Goal: Transaction & Acquisition: Purchase product/service

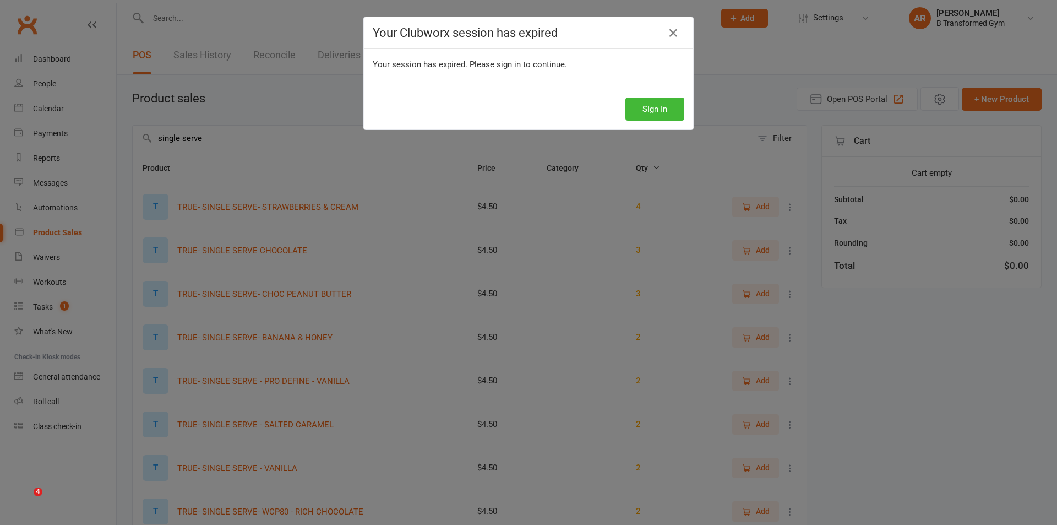
select select "25"
click at [641, 112] on button "Sign In" at bounding box center [654, 108] width 59 height 23
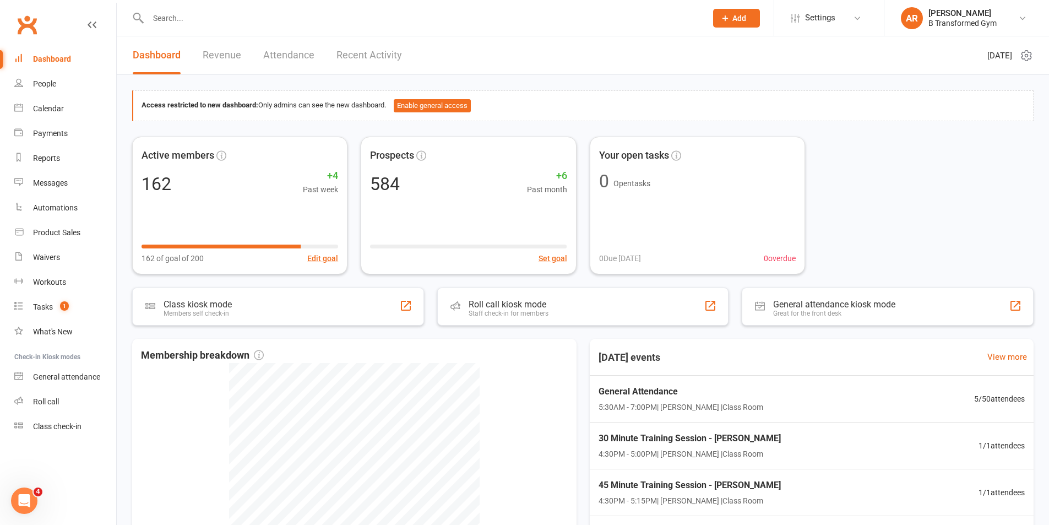
click at [198, 14] on input "text" at bounding box center [422, 17] width 554 height 15
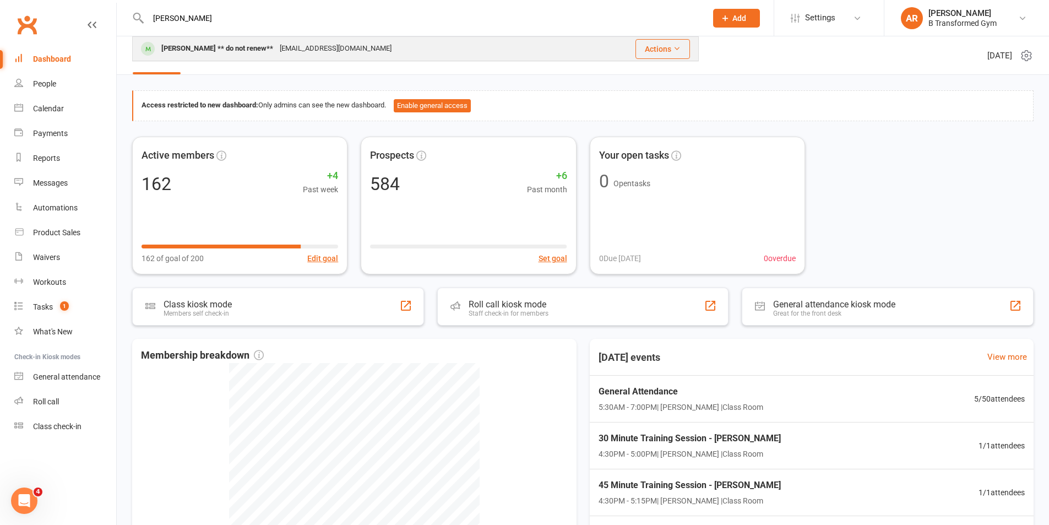
type input "kevin"
click at [258, 48] on div "Kevin Bennett ** do not renew**" at bounding box center [217, 49] width 118 height 16
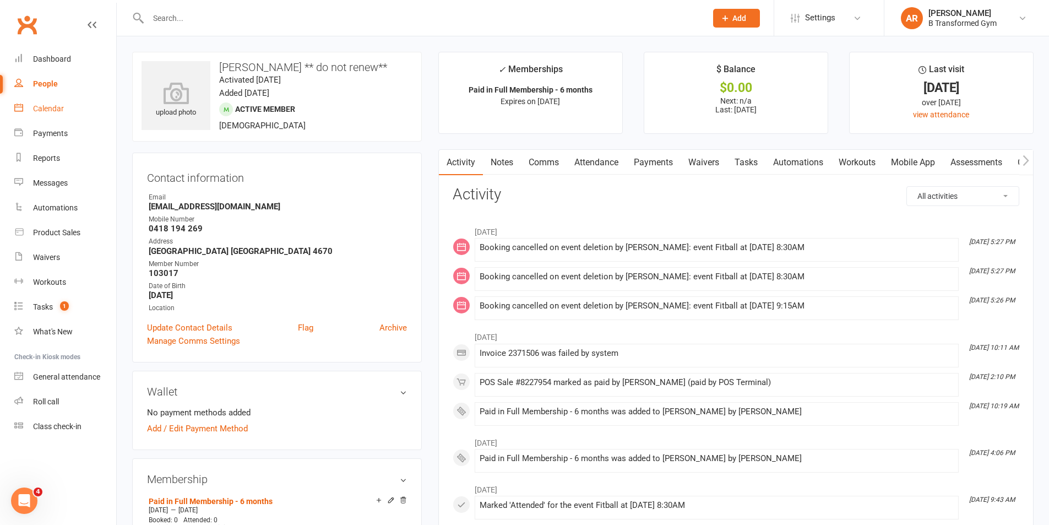
click at [41, 112] on div "Calendar" at bounding box center [48, 108] width 31 height 9
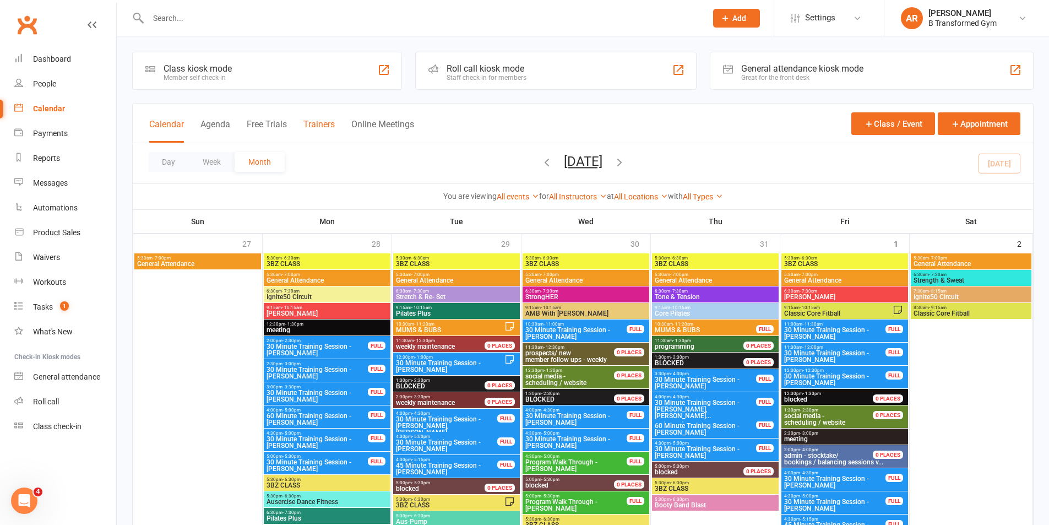
click at [316, 119] on button "Trainers" at bounding box center [318, 131] width 31 height 24
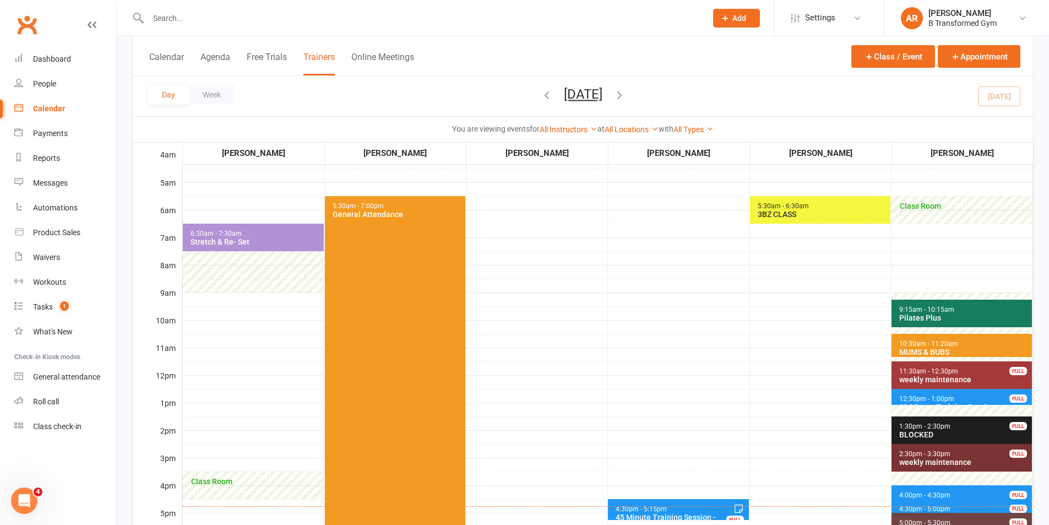
scroll to position [165, 0]
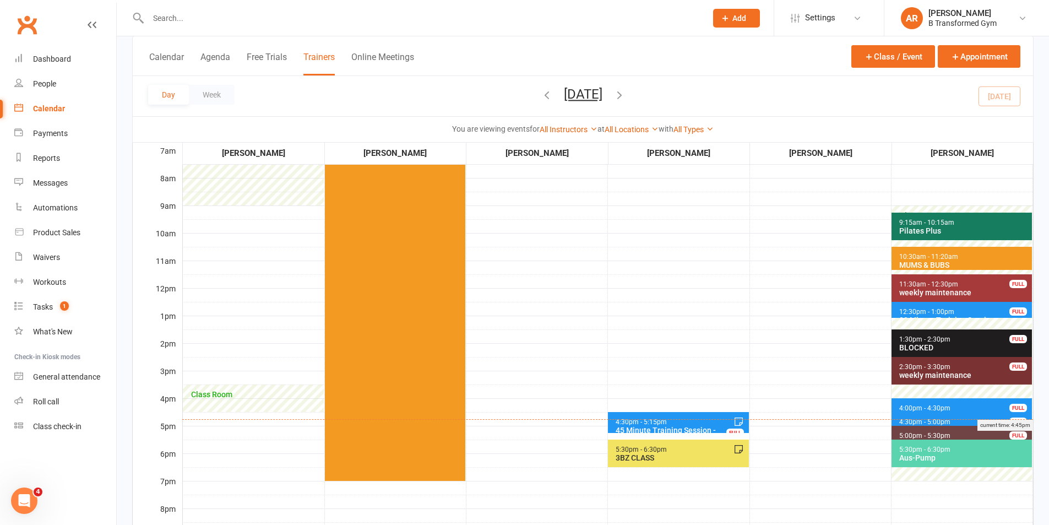
click at [944, 419] on div "current time: 4:45pm" at bounding box center [607, 425] width 851 height 12
click at [928, 421] on div "current time: 4:45pm" at bounding box center [607, 425] width 851 height 12
click at [935, 422] on span "4:30pm - 5:00pm" at bounding box center [925, 422] width 52 height 8
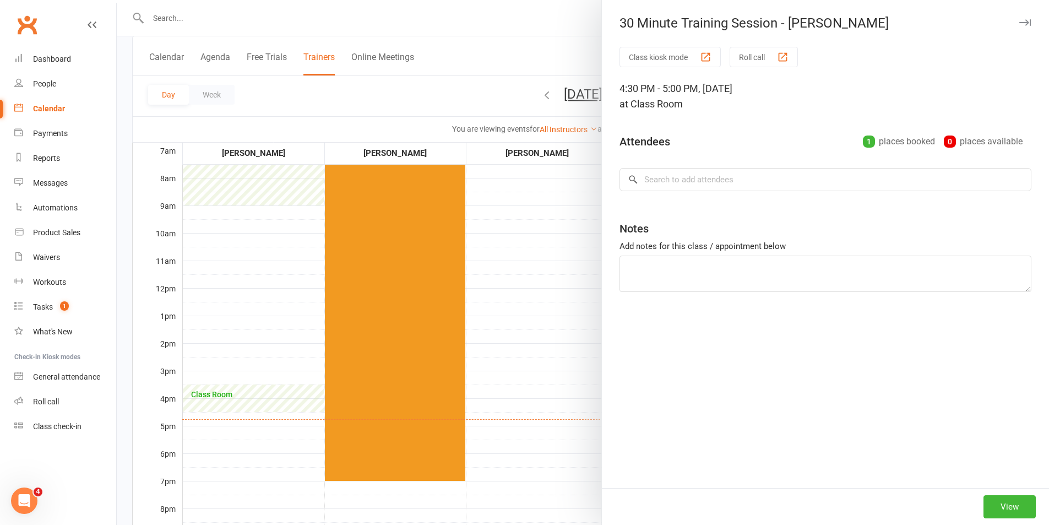
click at [550, 271] on div at bounding box center [583, 262] width 932 height 525
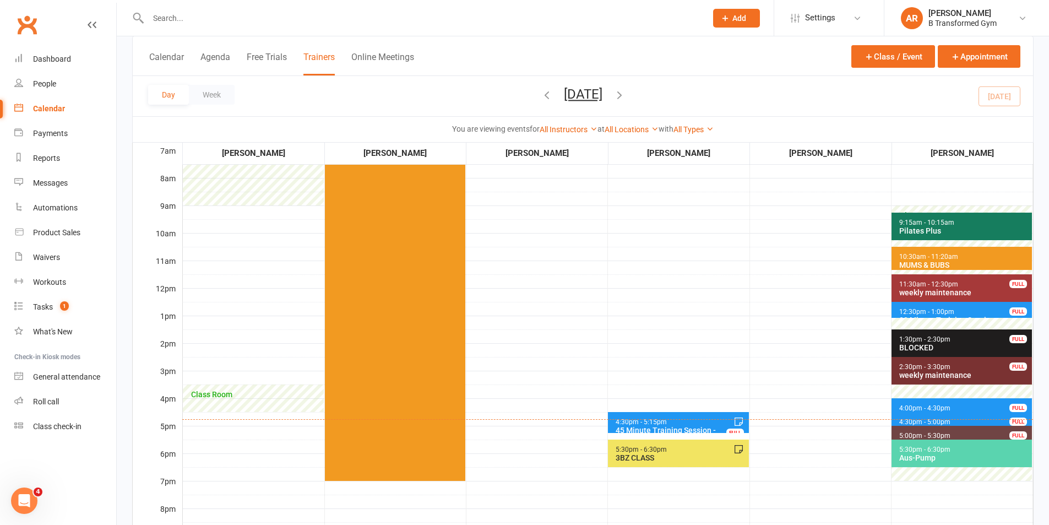
click at [981, 416] on span "4:30pm - 5:00pm 30 Minute Training Session - John Rimmington FULL" at bounding box center [961, 420] width 140 height 16
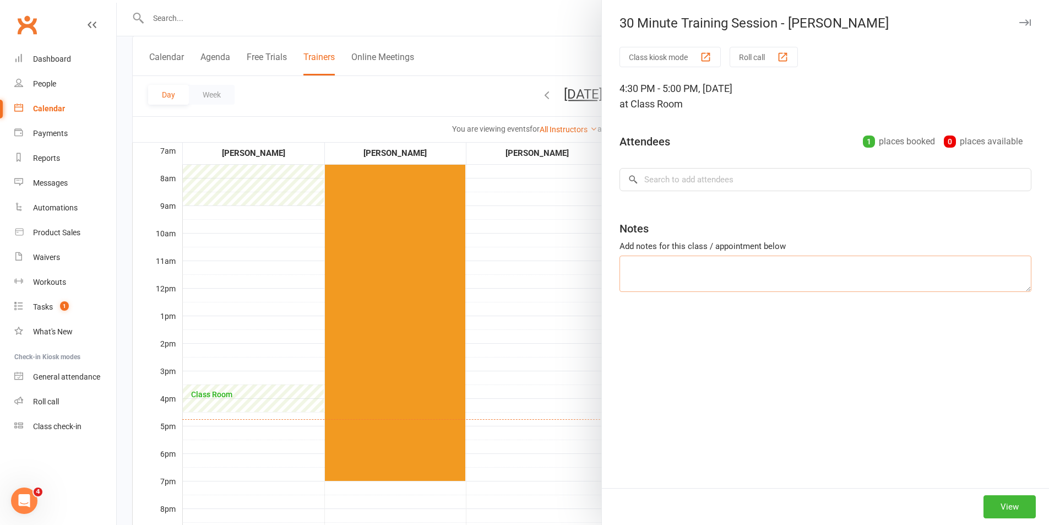
click at [786, 268] on textarea at bounding box center [825, 273] width 412 height 36
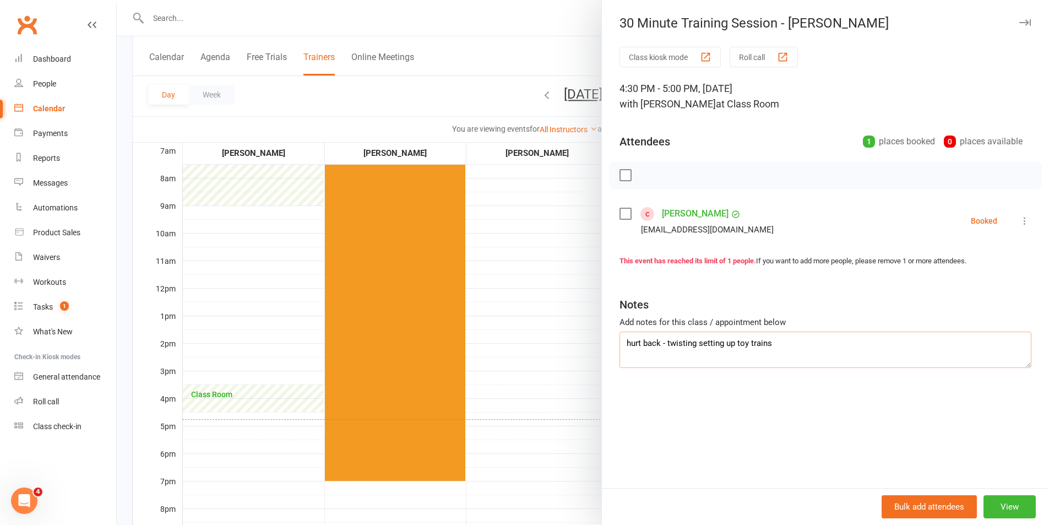
type textarea "hurt back - twisting setting up toy trains"
click at [619, 215] on label at bounding box center [624, 213] width 11 height 11
click at [673, 173] on icon "button" at bounding box center [672, 175] width 9 height 9
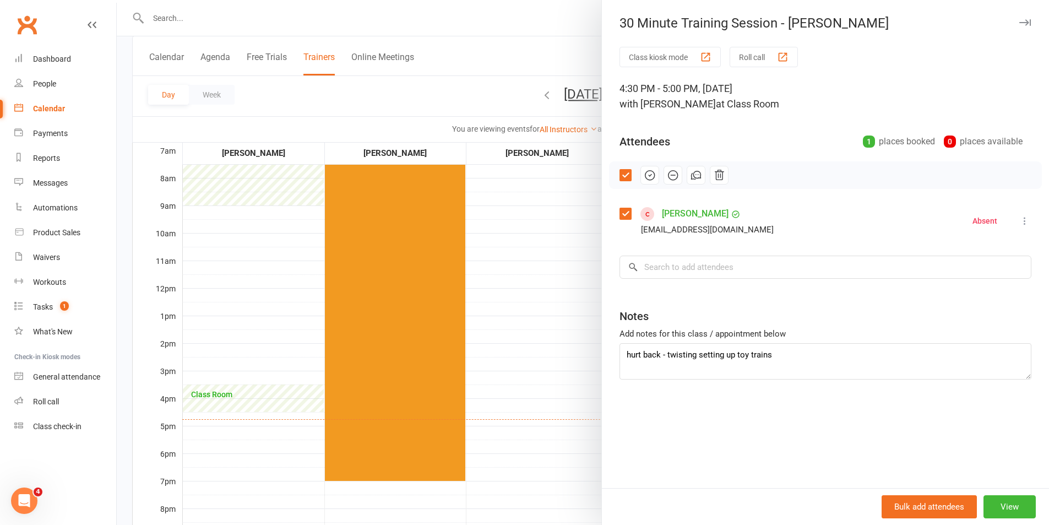
click at [557, 260] on div at bounding box center [583, 262] width 932 height 525
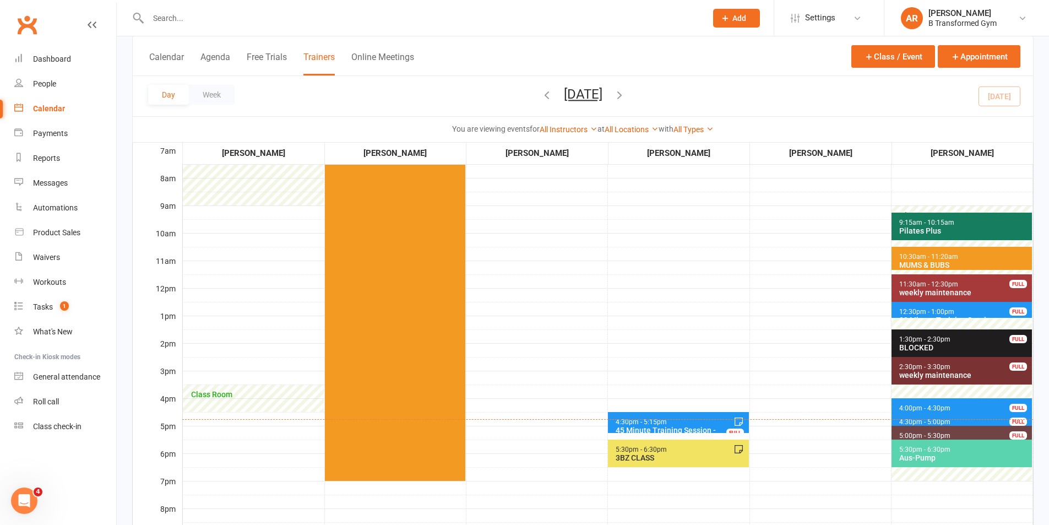
click at [904, 404] on span "4:00pm - 4:30pm" at bounding box center [925, 408] width 52 height 8
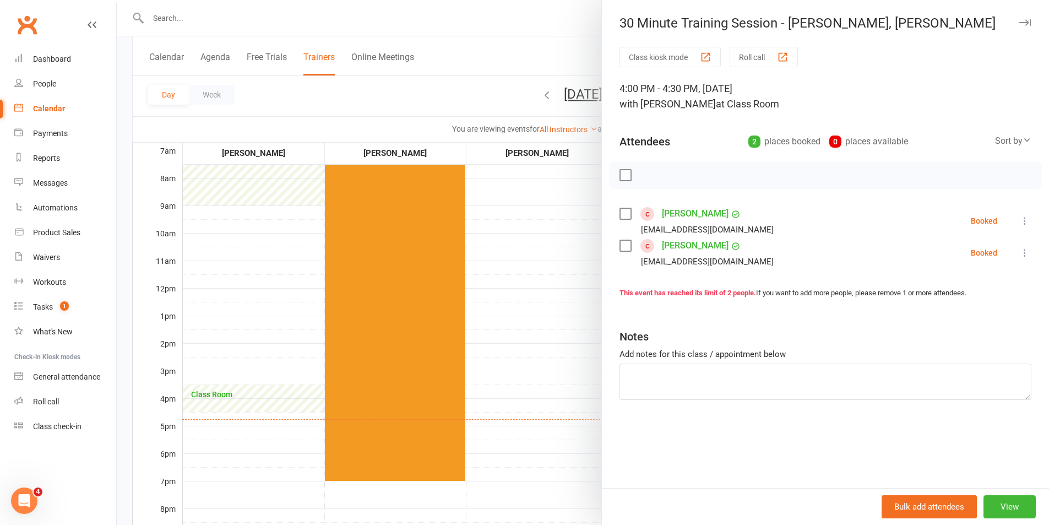
click at [619, 214] on label at bounding box center [624, 213] width 11 height 11
drag, startPoint x: 669, startPoint y: 171, endPoint x: 584, endPoint y: 54, distance: 144.3
click at [670, 171] on icon "button" at bounding box center [672, 175] width 9 height 9
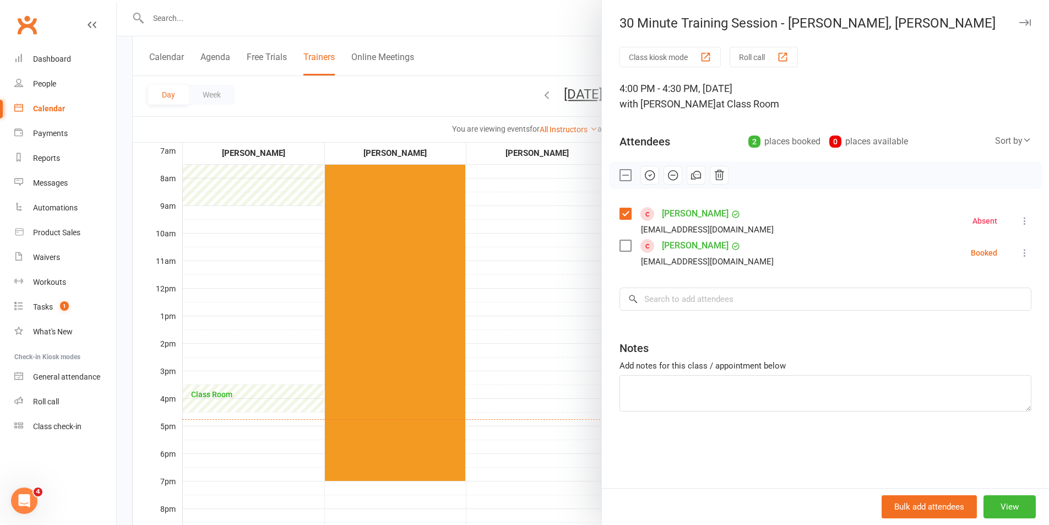
click at [620, 246] on label at bounding box center [624, 245] width 11 height 11
click at [619, 220] on div "Allan Batterson batto_ak@hotmail.com" at bounding box center [698, 221] width 159 height 32
click at [644, 176] on icon "button" at bounding box center [650, 175] width 12 height 12
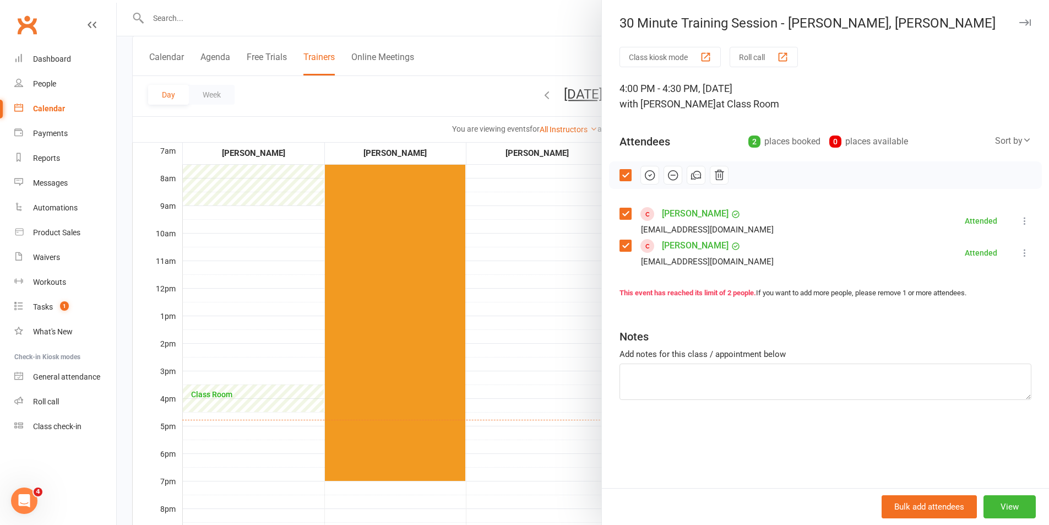
click at [621, 183] on div at bounding box center [825, 175] width 433 height 28
click at [622, 177] on label at bounding box center [624, 175] width 11 height 11
click at [622, 212] on label at bounding box center [624, 213] width 11 height 11
click at [672, 173] on icon "button" at bounding box center [673, 175] width 12 height 12
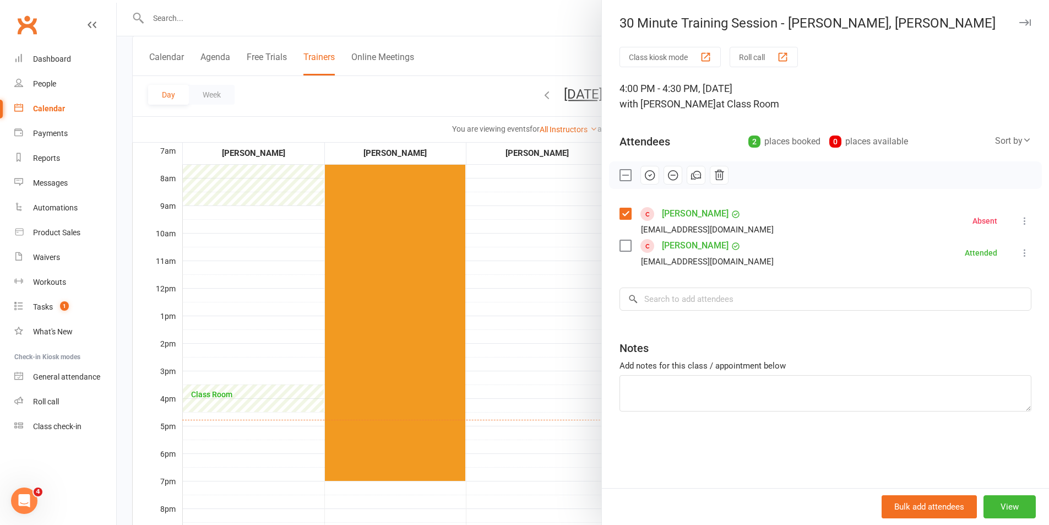
click at [515, 302] on div at bounding box center [583, 262] width 932 height 525
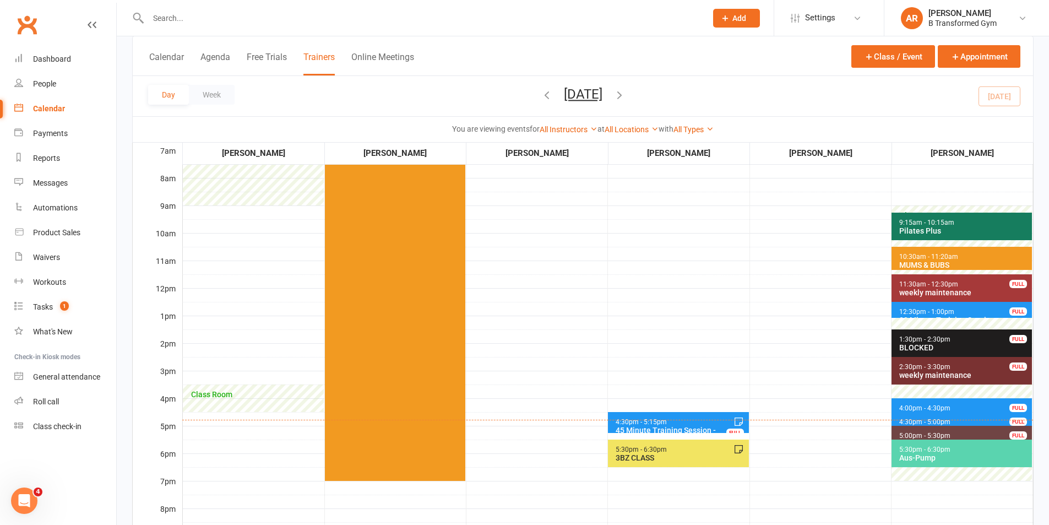
click at [709, 426] on div "45 Minute Training Session - Mariah Robinson" at bounding box center [680, 435] width 131 height 18
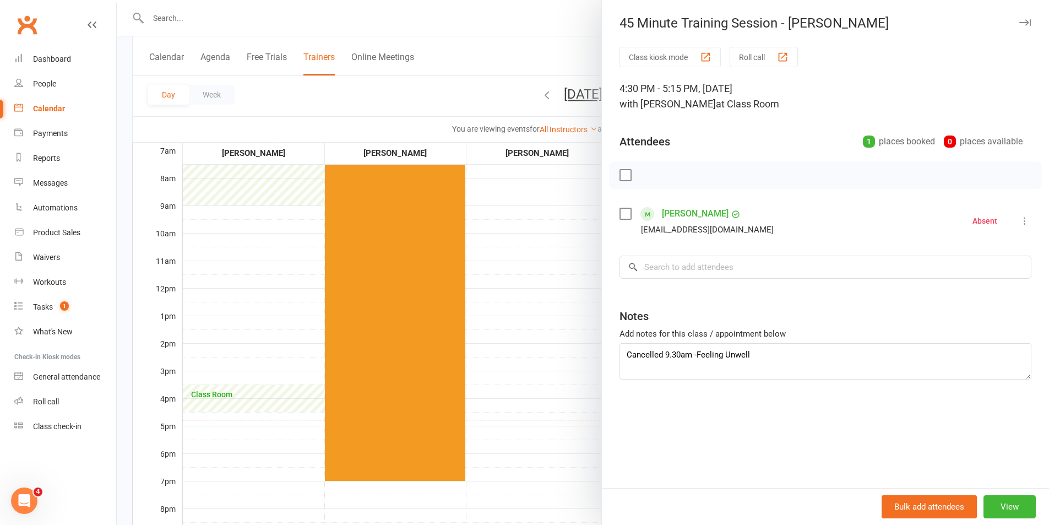
click at [559, 286] on div at bounding box center [583, 262] width 932 height 525
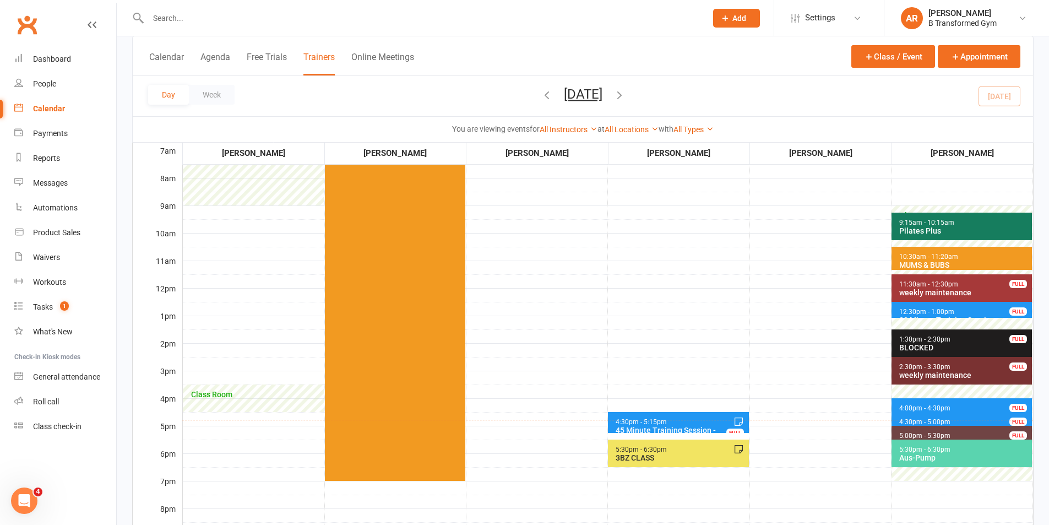
click at [926, 419] on span "4:30pm - 5:00pm" at bounding box center [925, 422] width 52 height 8
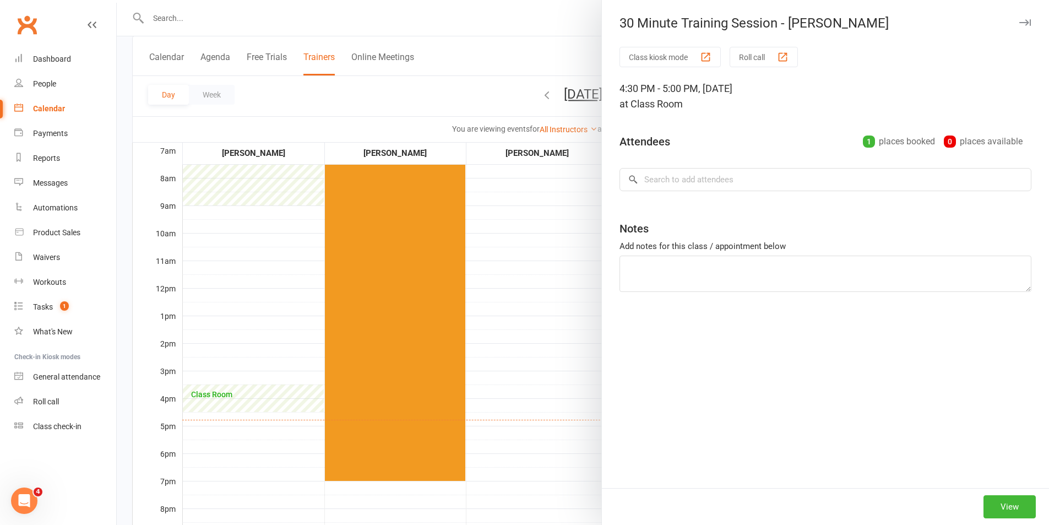
type textarea "hurt back - twisting setting up toy trains"
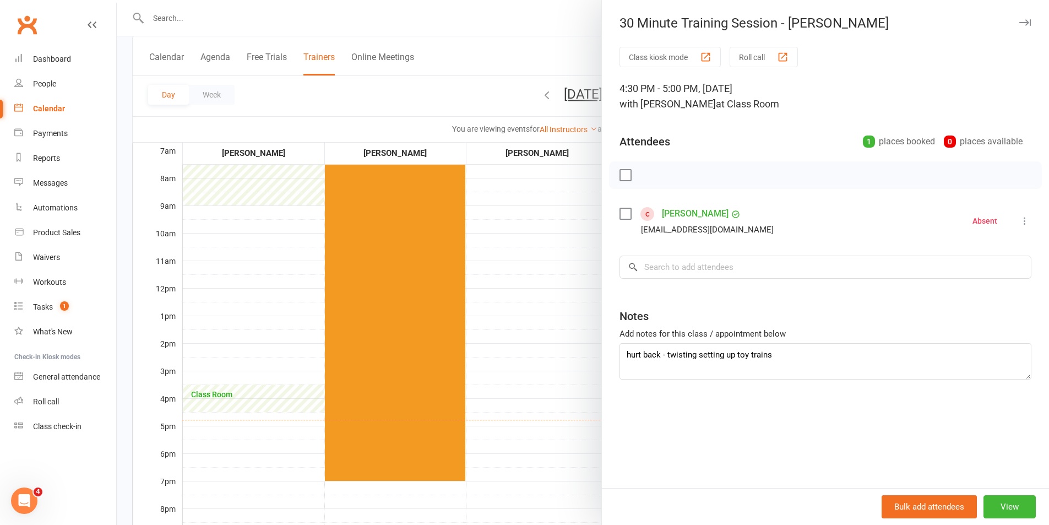
click at [567, 341] on div at bounding box center [583, 262] width 932 height 525
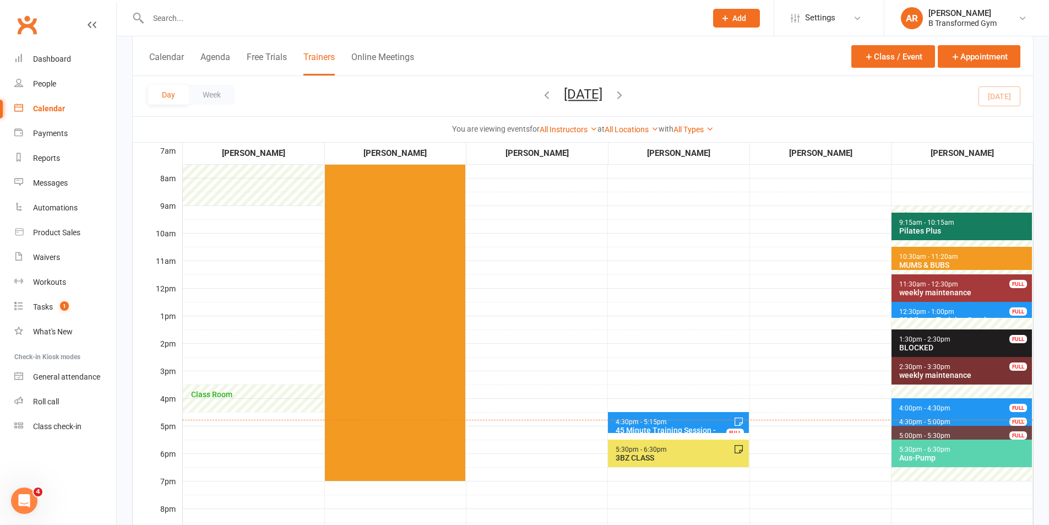
click at [930, 405] on span "4:00pm - 4:30pm" at bounding box center [925, 408] width 52 height 8
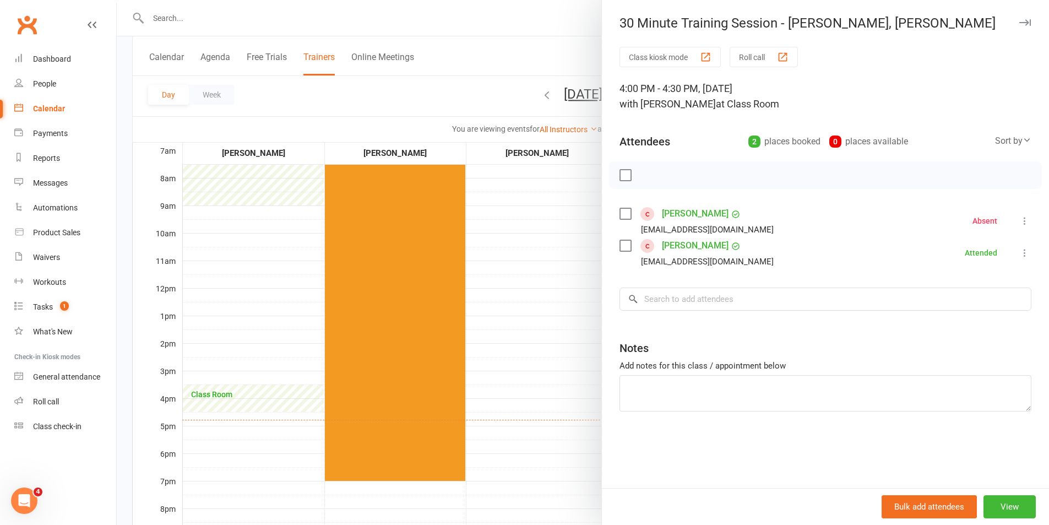
click at [539, 335] on div at bounding box center [583, 262] width 932 height 525
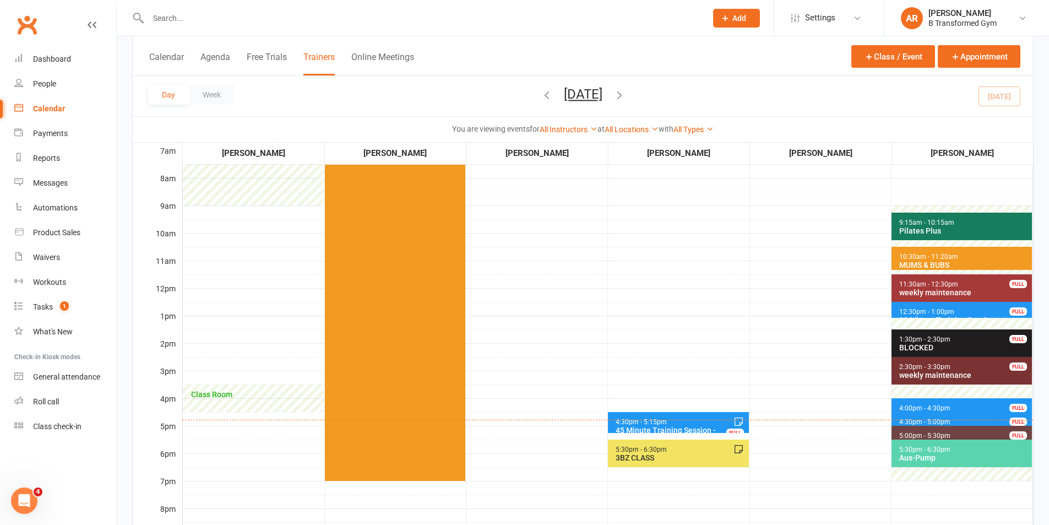
click at [916, 312] on span "12:30pm - 1:00pm" at bounding box center [927, 312] width 56 height 8
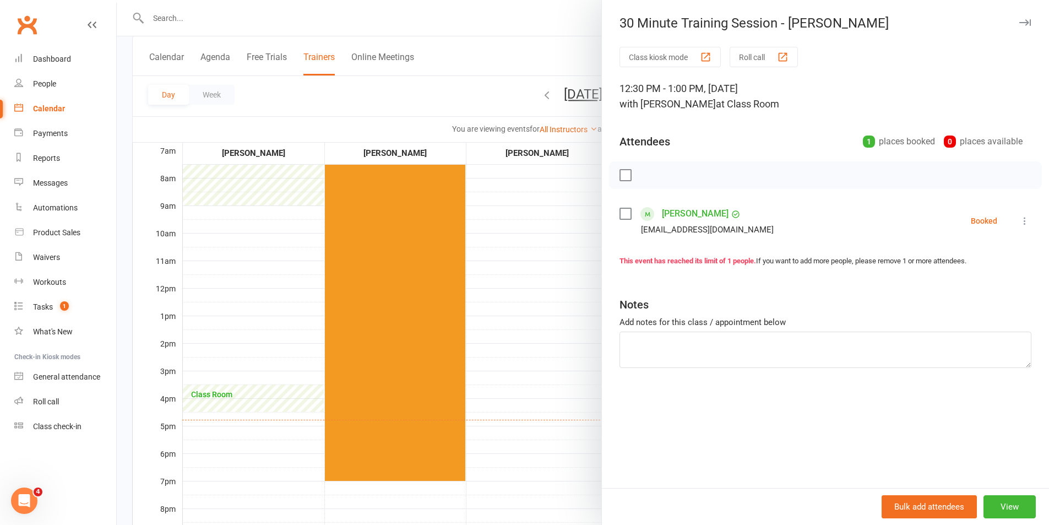
click at [619, 213] on label at bounding box center [624, 213] width 11 height 11
click at [647, 176] on icon "button" at bounding box center [650, 175] width 12 height 12
click at [573, 246] on div at bounding box center [583, 262] width 932 height 525
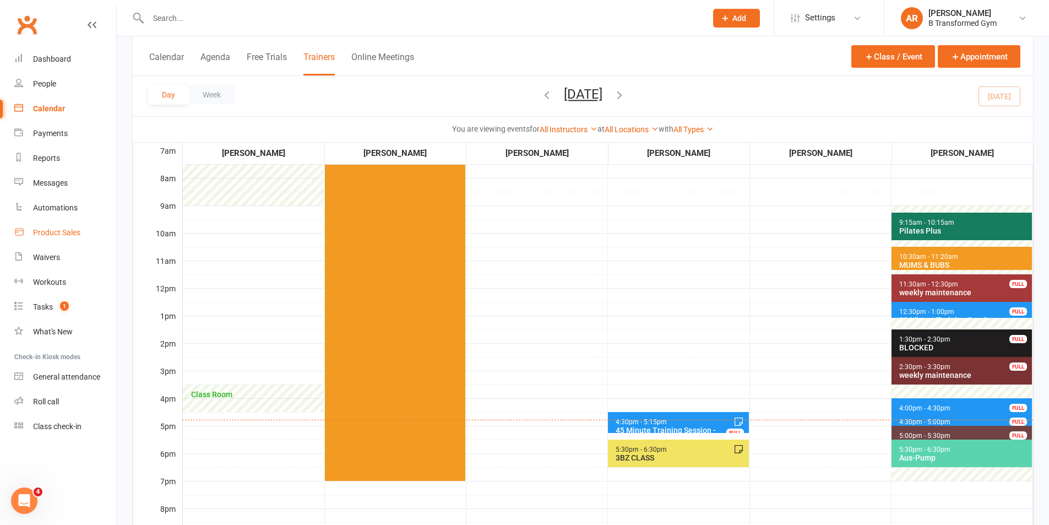
click at [70, 231] on div "Product Sales" at bounding box center [56, 232] width 47 height 9
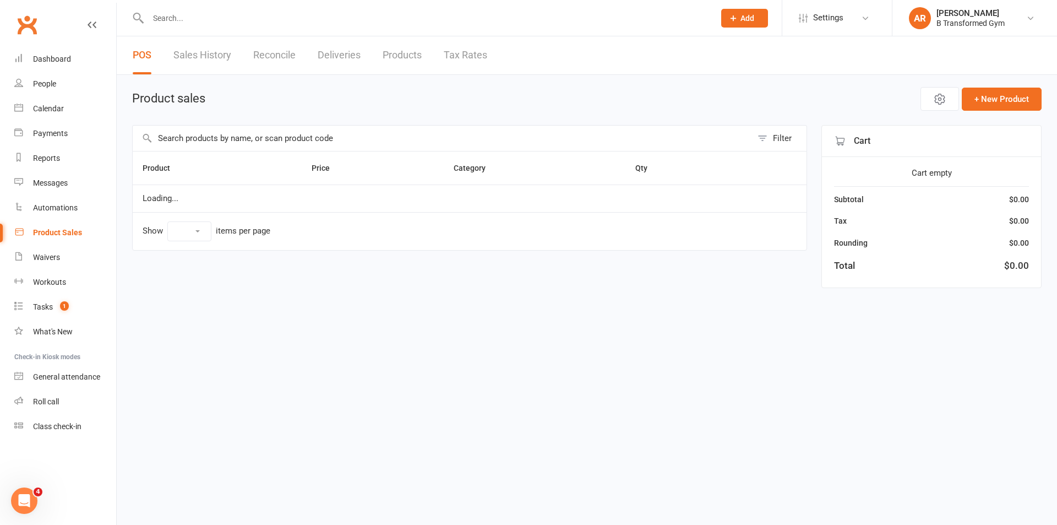
select select "25"
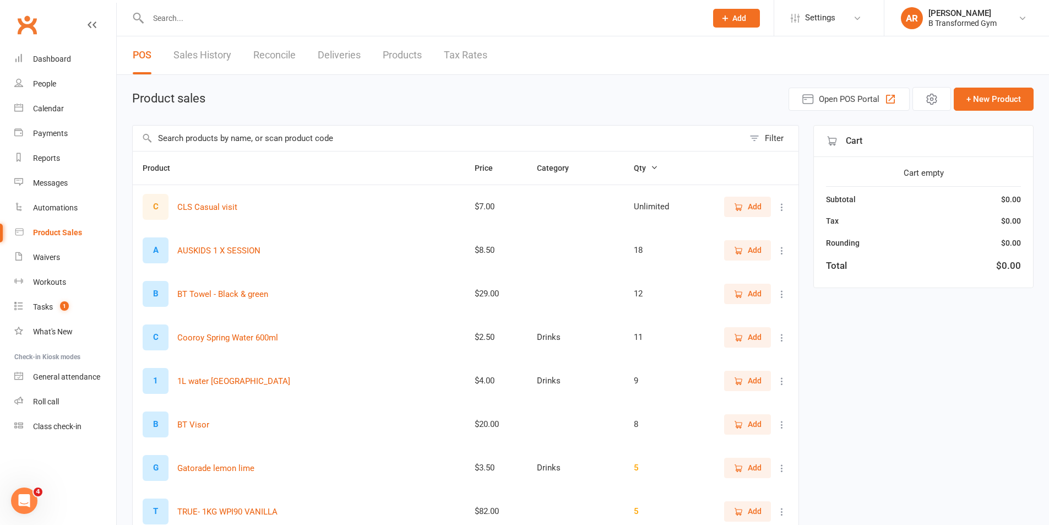
click at [214, 140] on input "text" at bounding box center [438, 138] width 611 height 25
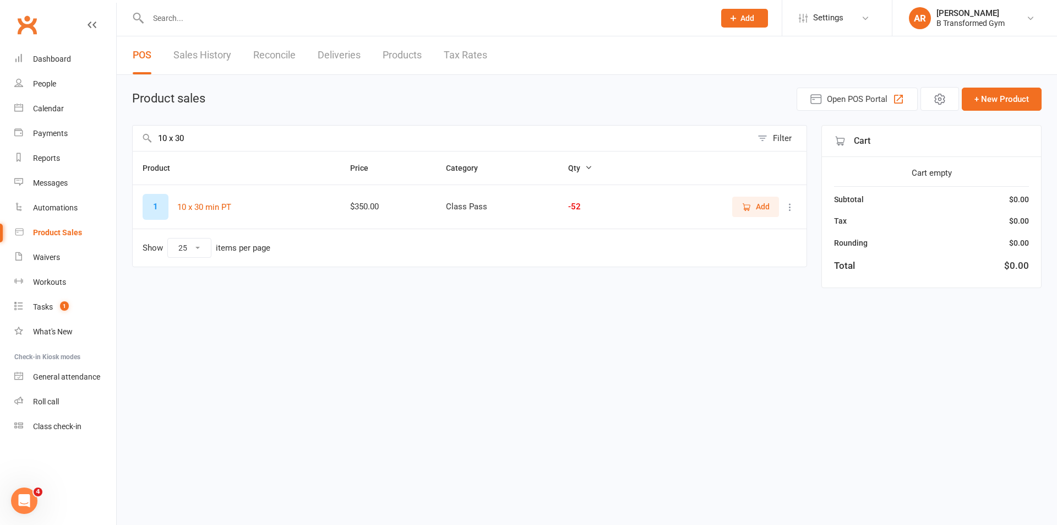
type input "10 x 30"
click at [772, 199] on button "Add" at bounding box center [755, 207] width 47 height 20
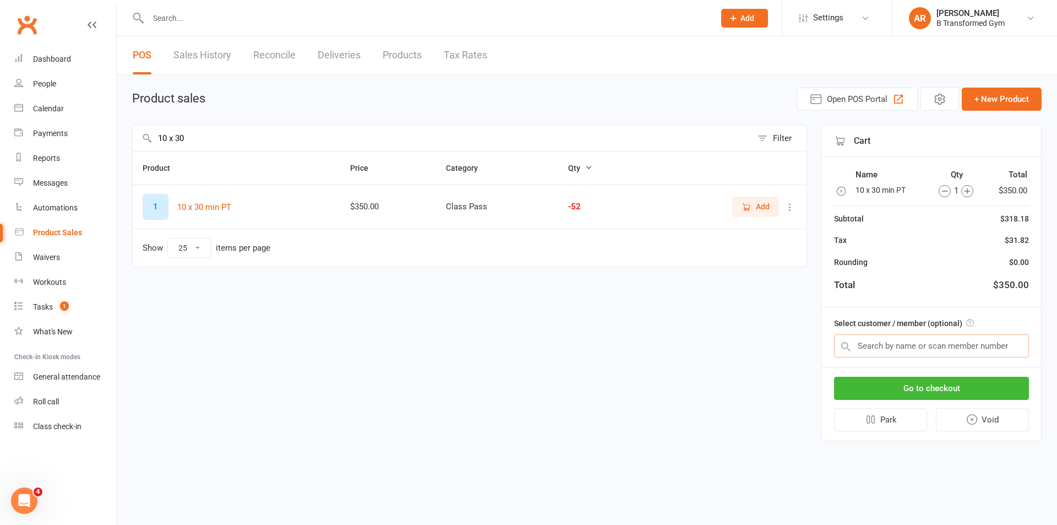
click at [931, 353] on input "text" at bounding box center [931, 345] width 195 height 23
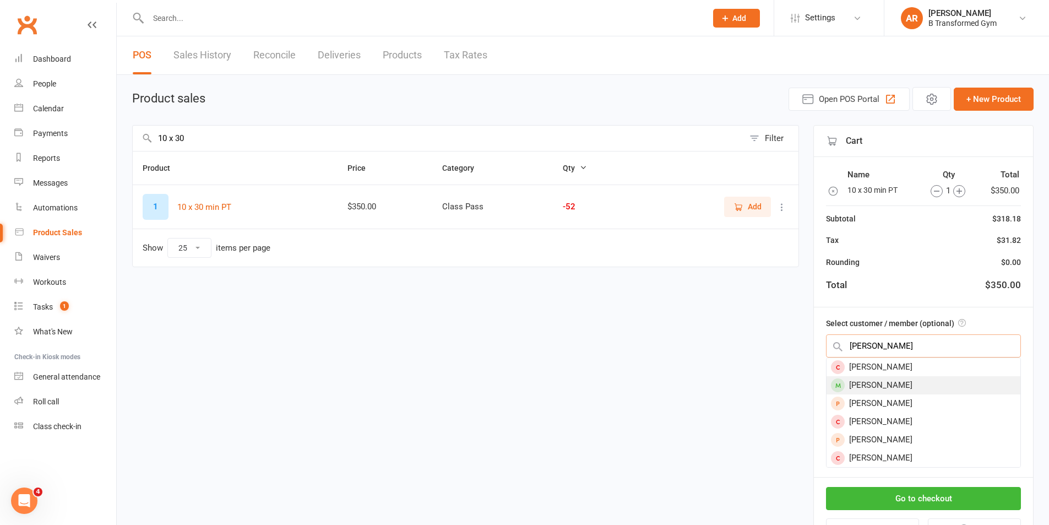
type input "brooke f"
click at [935, 382] on div "Brooke Fossey" at bounding box center [923, 385] width 194 height 18
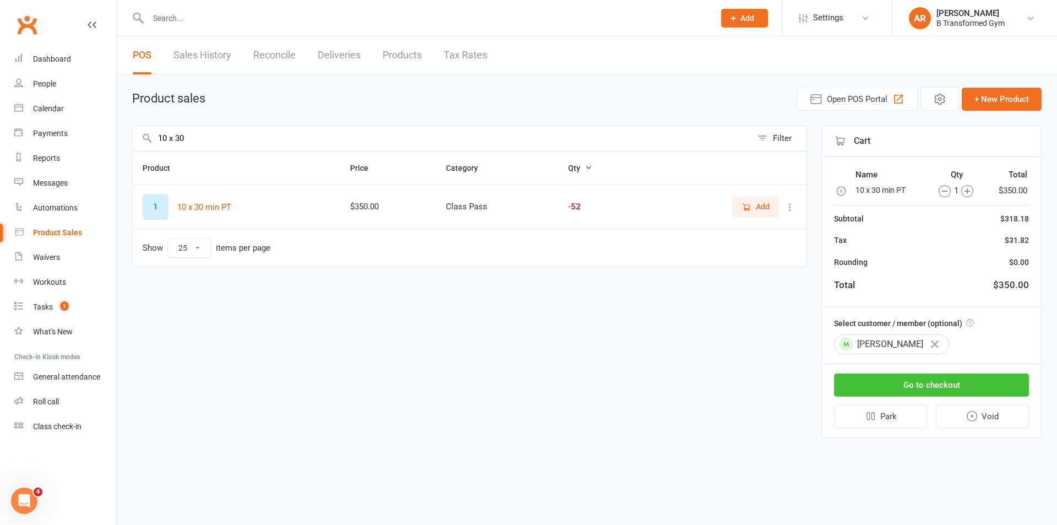
click at [943, 385] on button "Go to checkout" at bounding box center [931, 384] width 195 height 23
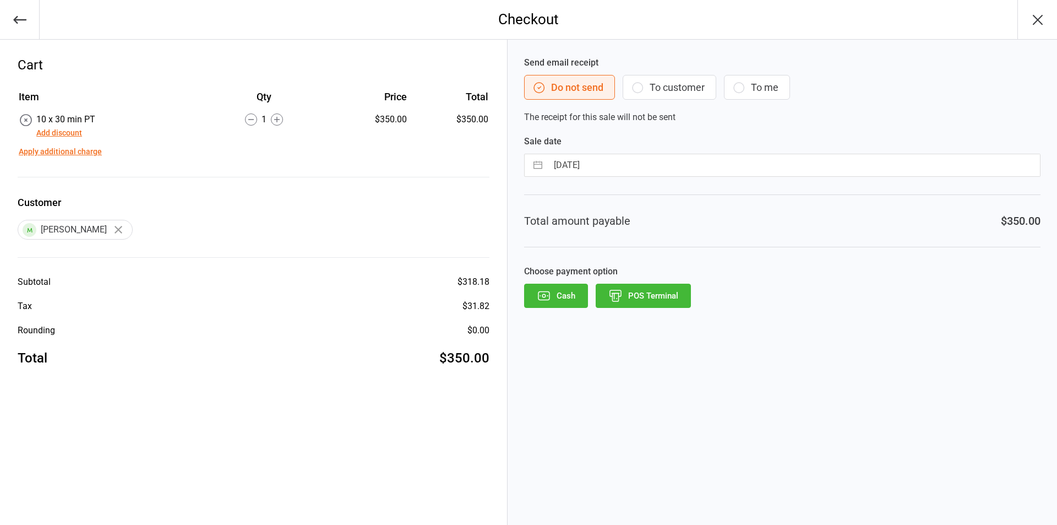
click at [657, 297] on button "POS Terminal" at bounding box center [643, 296] width 95 height 24
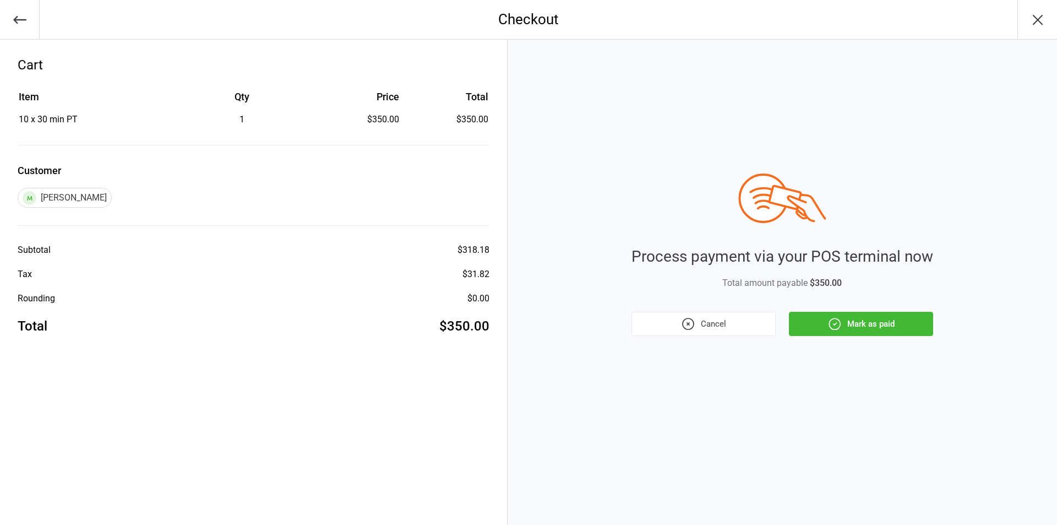
click at [854, 318] on button "Mark as paid" at bounding box center [861, 324] width 144 height 24
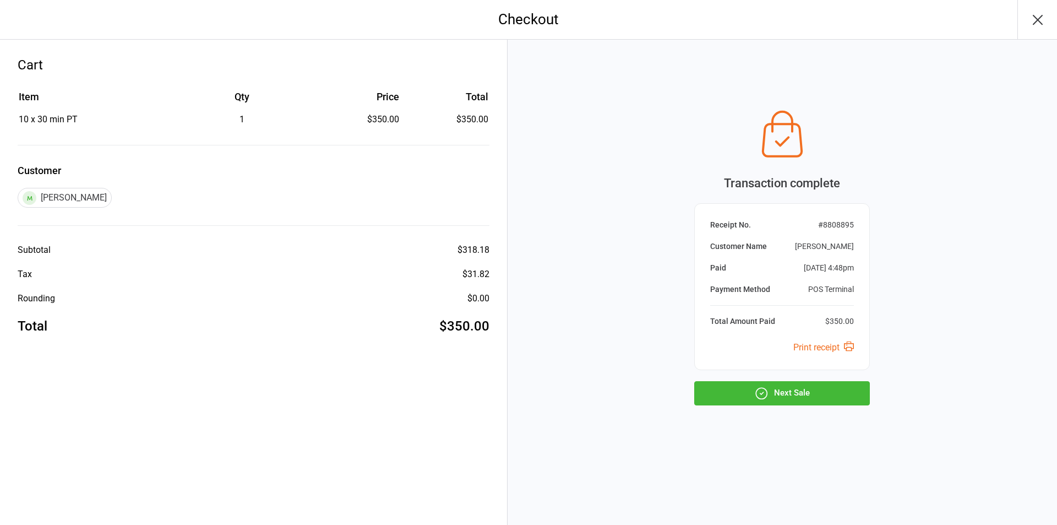
click at [819, 395] on button "Next Sale" at bounding box center [782, 393] width 176 height 24
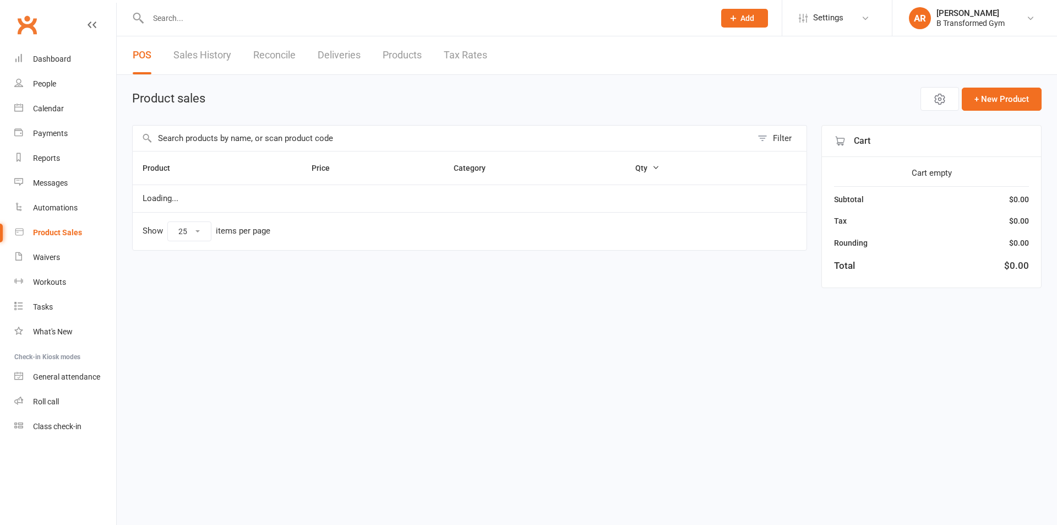
select select "25"
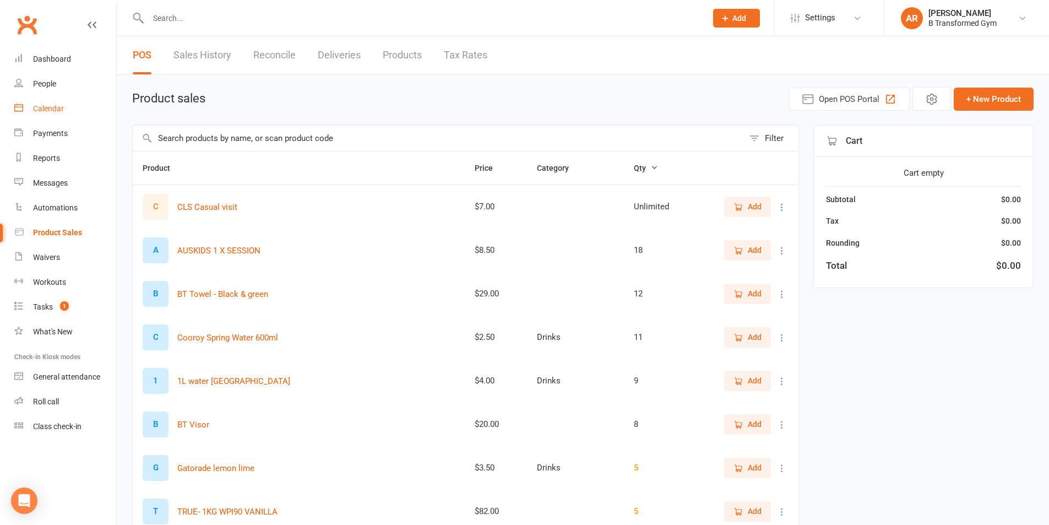
click at [53, 111] on div "Calendar" at bounding box center [48, 108] width 31 height 9
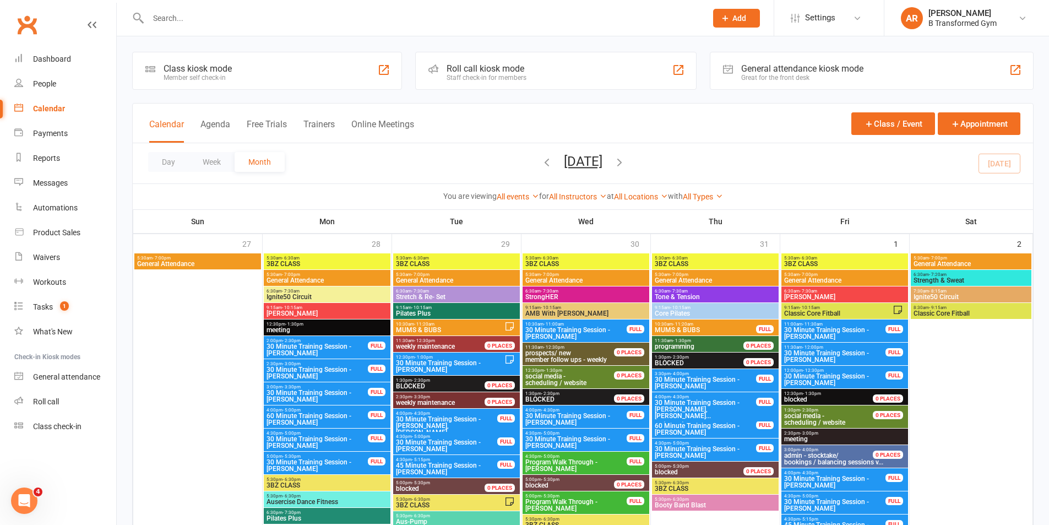
click at [322, 123] on button "Trainers" at bounding box center [318, 131] width 31 height 24
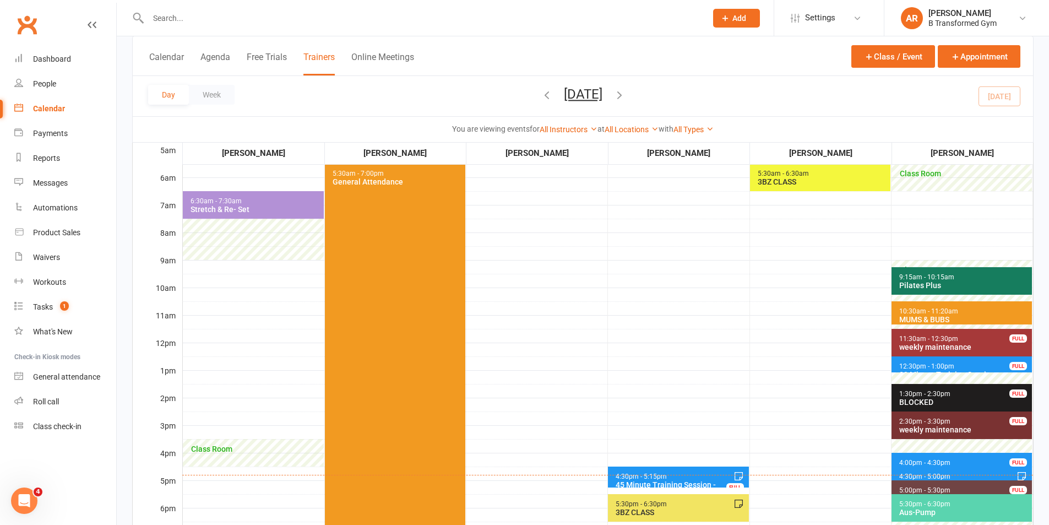
scroll to position [110, 0]
click at [934, 281] on div "Pilates Plus" at bounding box center [964, 285] width 131 height 9
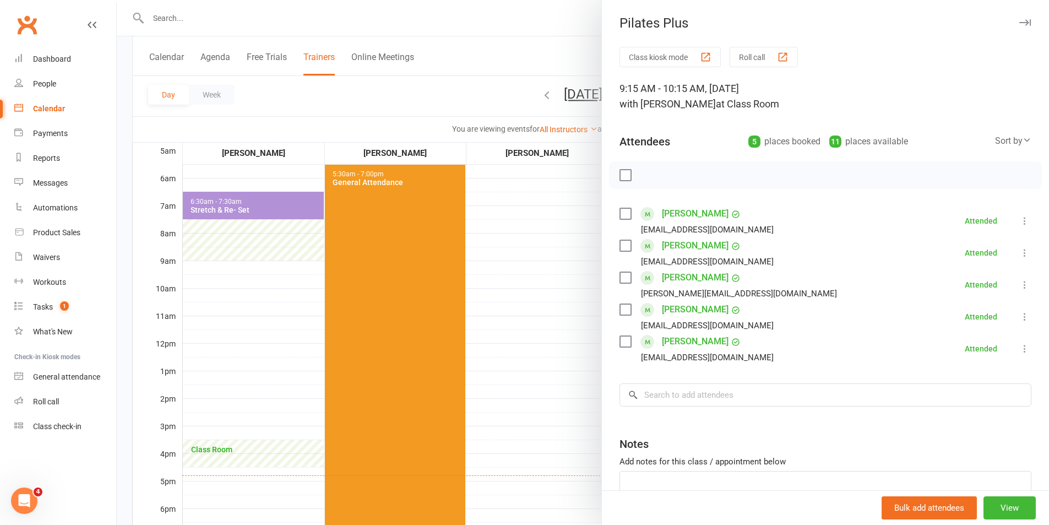
click at [560, 366] on div at bounding box center [583, 262] width 932 height 525
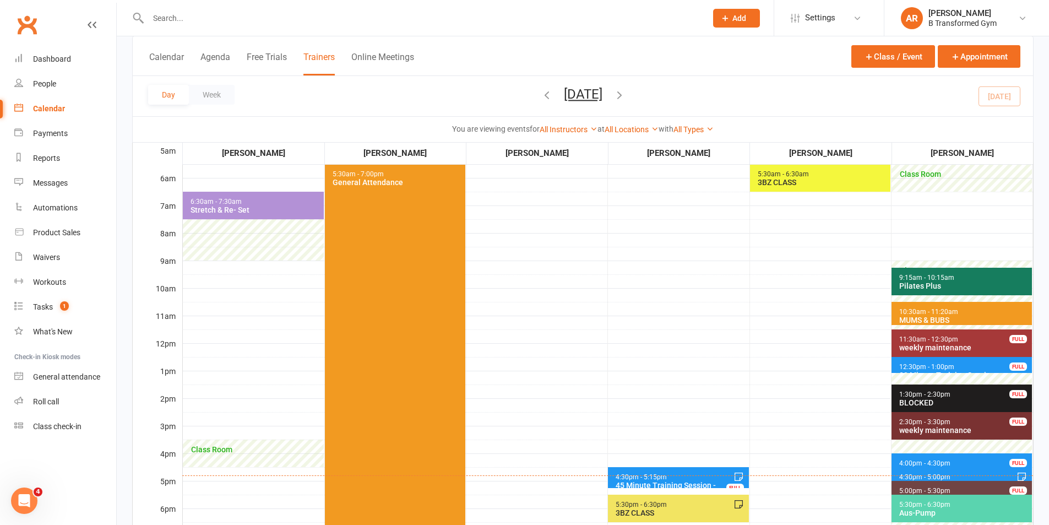
click at [916, 313] on span "10:30am - 11:20am" at bounding box center [929, 312] width 60 height 8
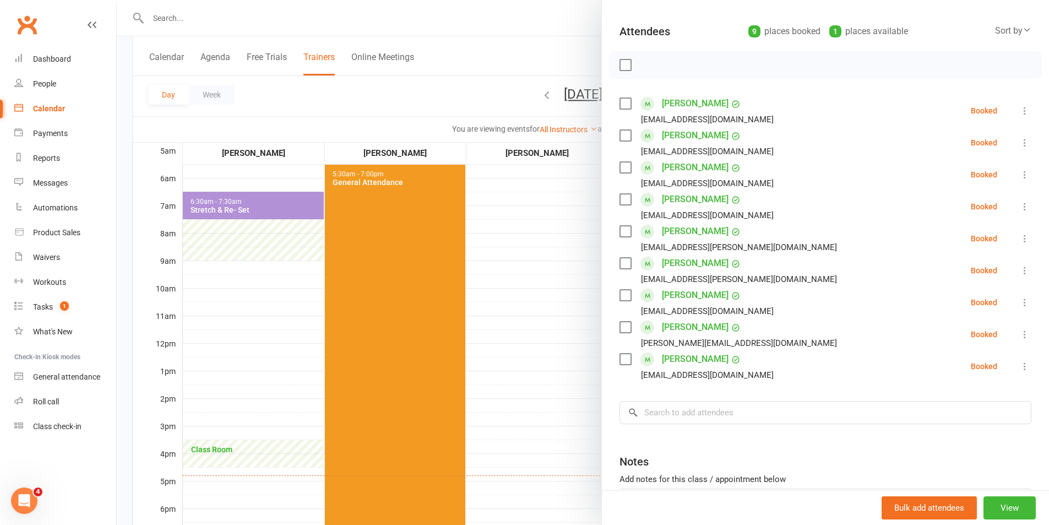
drag, startPoint x: 471, startPoint y: 330, endPoint x: 554, endPoint y: 314, distance: 84.7
click at [477, 330] on div at bounding box center [583, 262] width 932 height 525
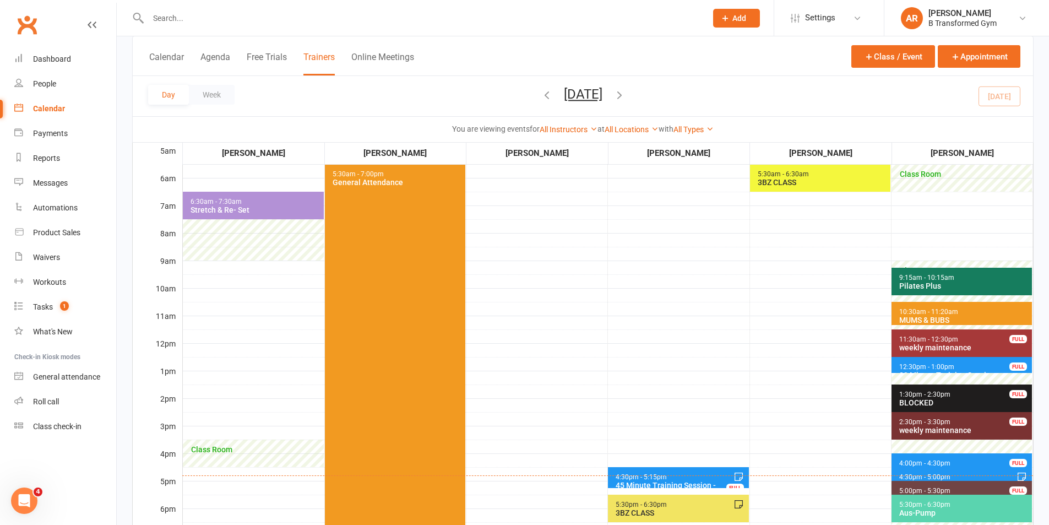
click at [920, 311] on span "10:30am - 11:20am" at bounding box center [929, 312] width 60 height 8
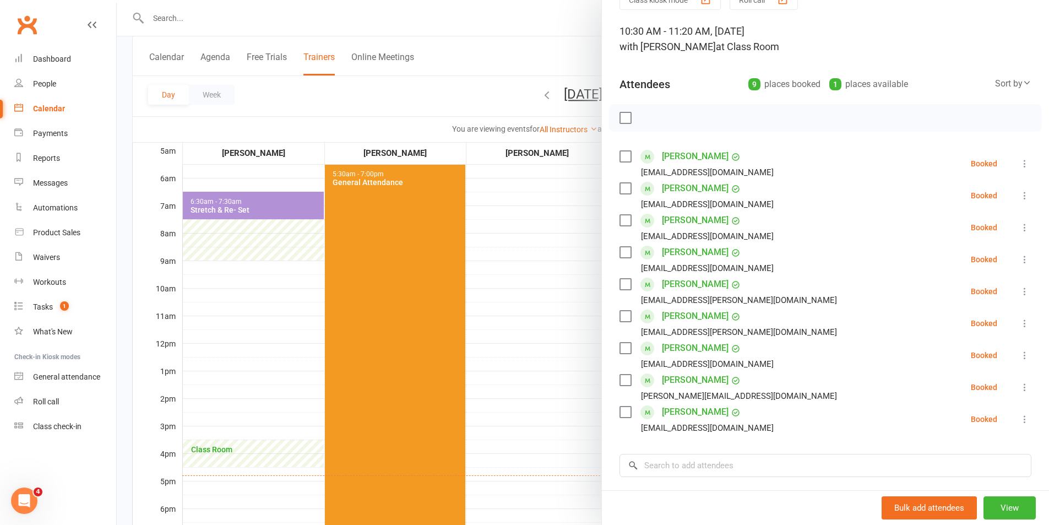
scroll to position [55, 0]
click at [548, 261] on div at bounding box center [583, 262] width 932 height 525
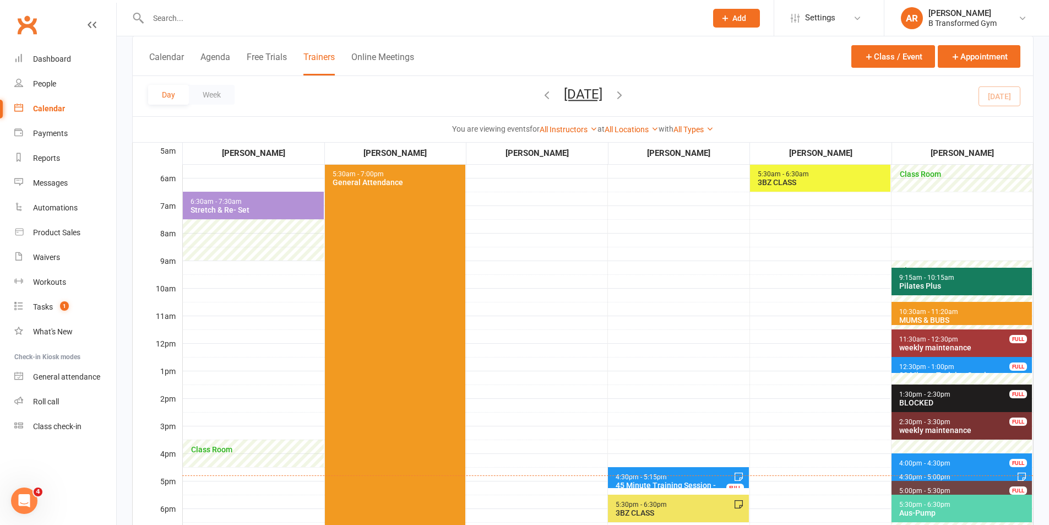
click at [587, 100] on button "Tuesday, Aug 12, 2025" at bounding box center [583, 93] width 39 height 15
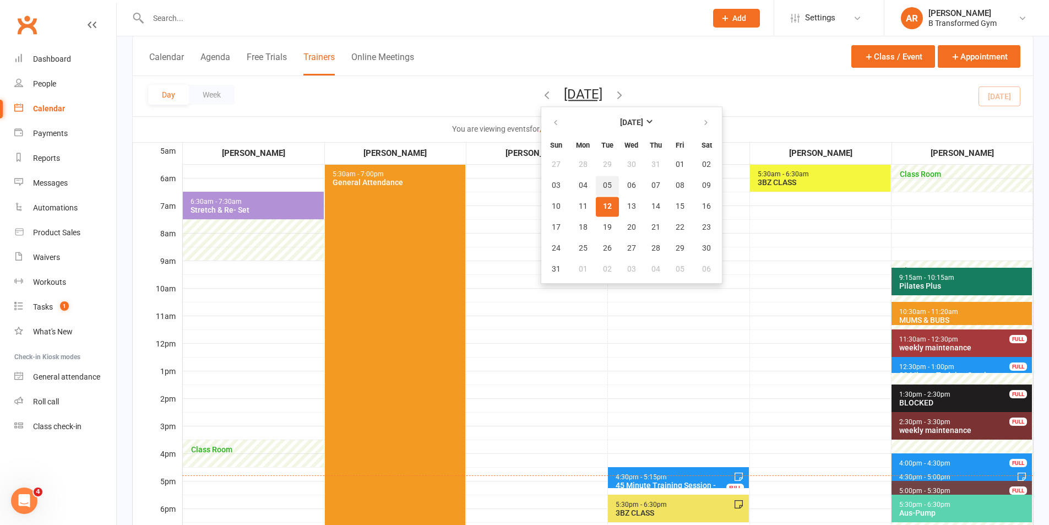
click at [603, 188] on span "05" at bounding box center [607, 185] width 9 height 9
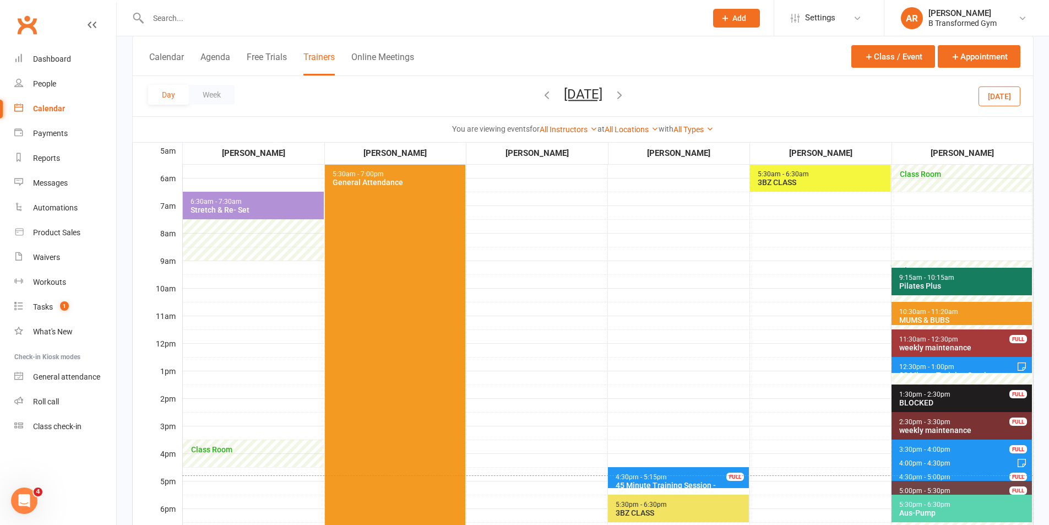
click at [924, 309] on span "10:30am - 11:20am" at bounding box center [929, 312] width 60 height 8
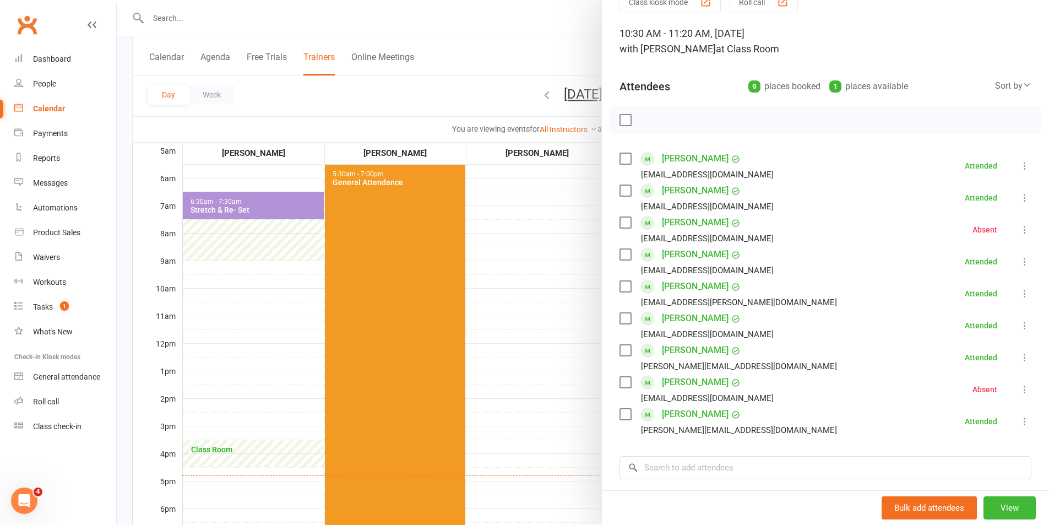
click at [623, 415] on label at bounding box center [624, 414] width 11 height 11
click at [538, 292] on div at bounding box center [583, 262] width 932 height 525
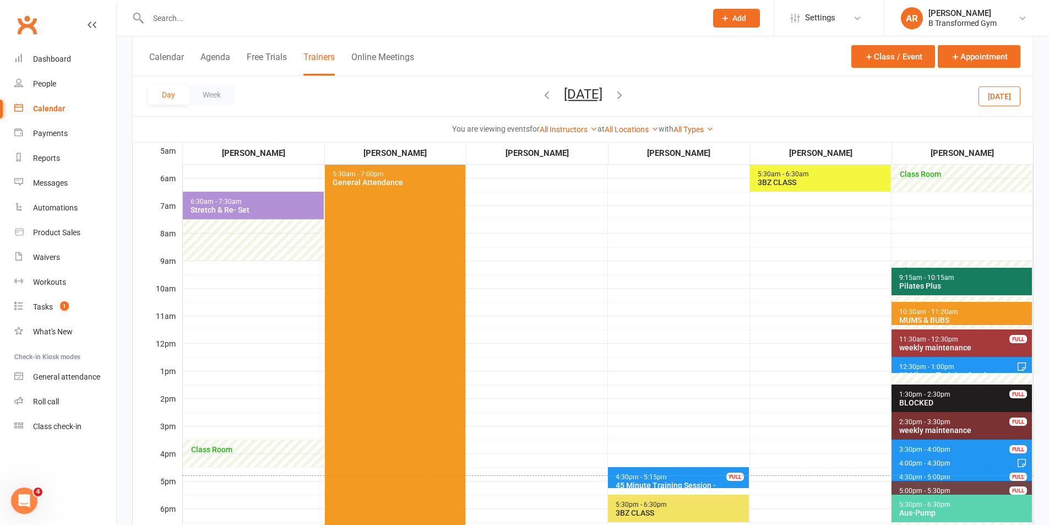
click at [595, 94] on button "Tuesday, Aug 5, 2025" at bounding box center [583, 93] width 39 height 15
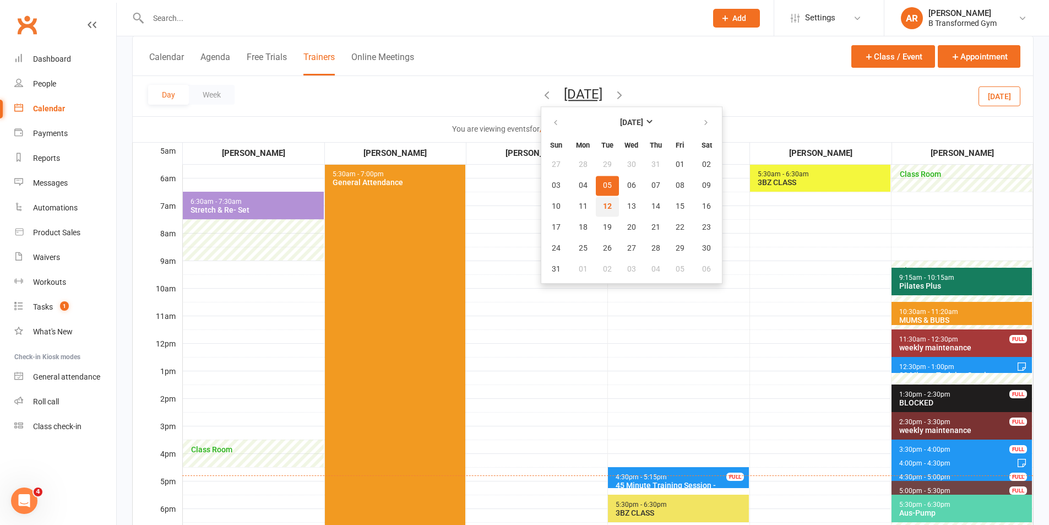
click at [603, 205] on span "12" at bounding box center [607, 206] width 9 height 9
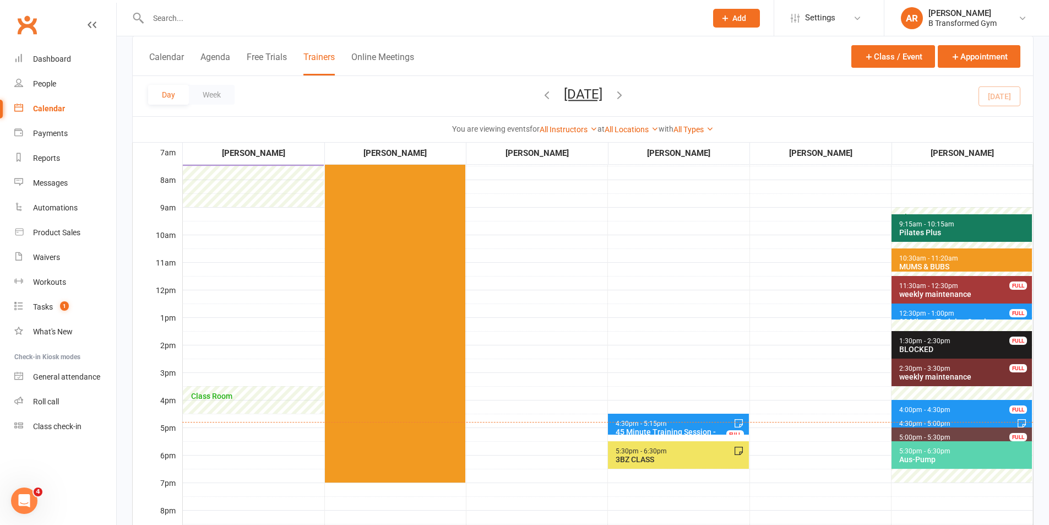
scroll to position [165, 0]
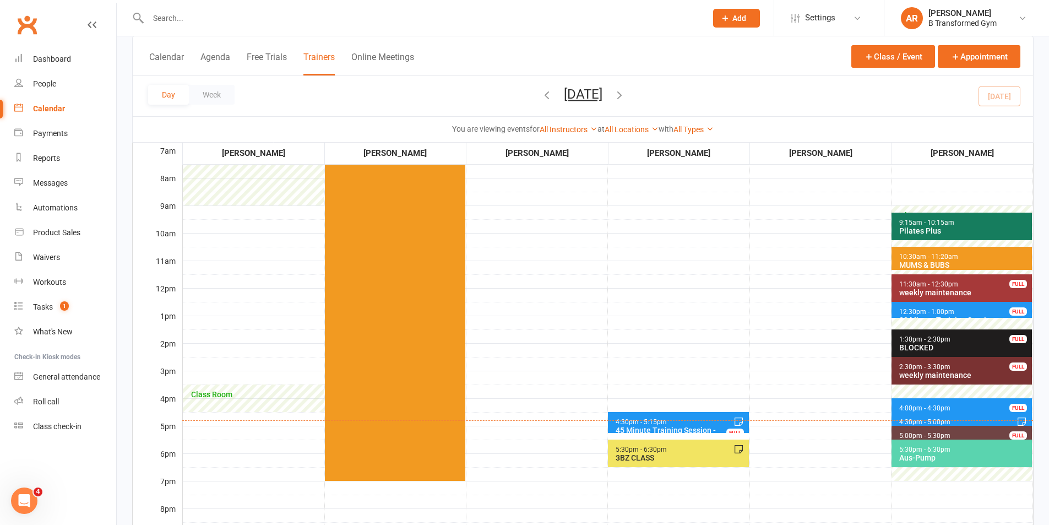
click at [914, 253] on span "10:30am - 11:20am" at bounding box center [929, 257] width 60 height 8
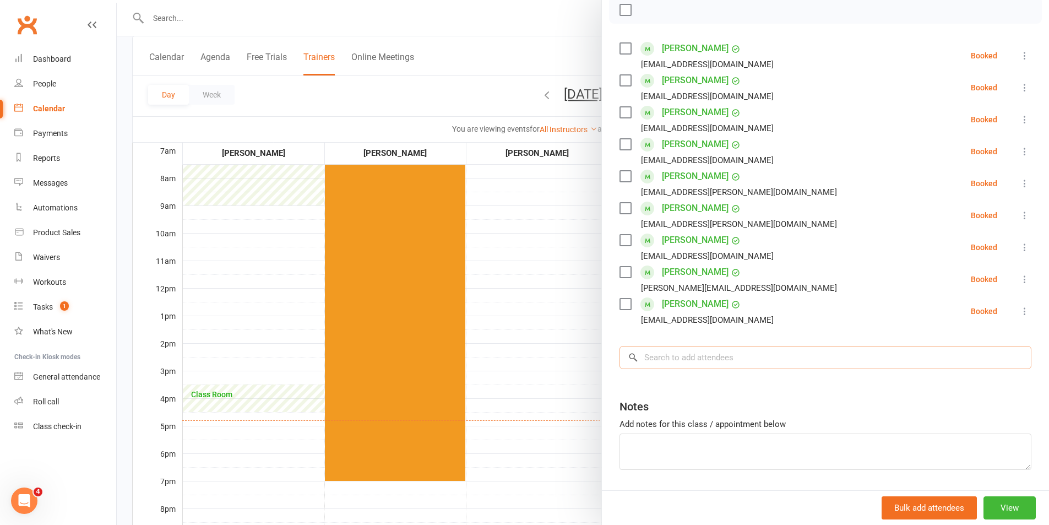
click at [700, 347] on input "search" at bounding box center [825, 357] width 412 height 23
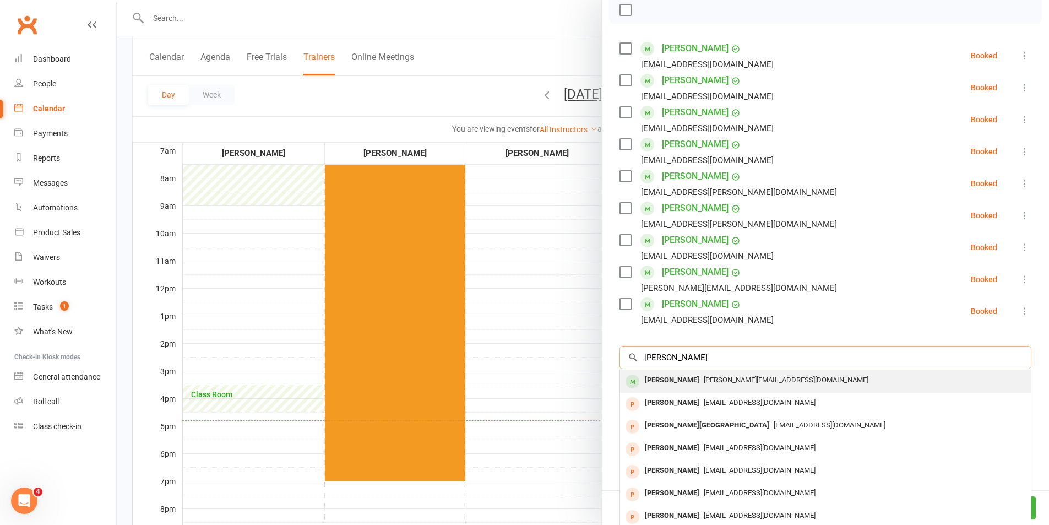
type input "marie"
click at [706, 385] on div "stephan.marie90@gmail.com" at bounding box center [825, 380] width 402 height 16
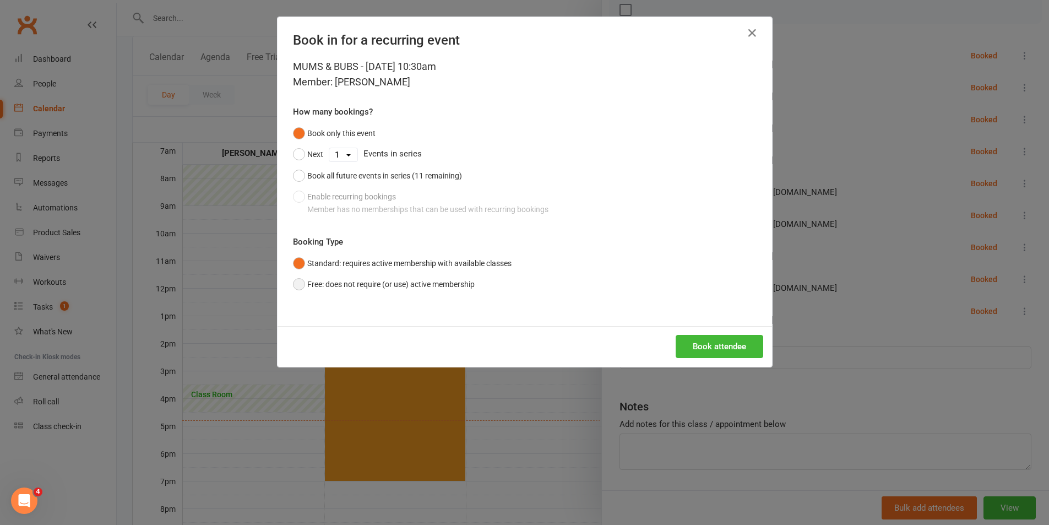
drag, startPoint x: 433, startPoint y: 284, endPoint x: 609, endPoint y: 325, distance: 181.1
click at [433, 284] on button "Free: does not require (or use) active membership" at bounding box center [384, 284] width 182 height 21
click at [697, 347] on button "Book attendee" at bounding box center [720, 346] width 88 height 23
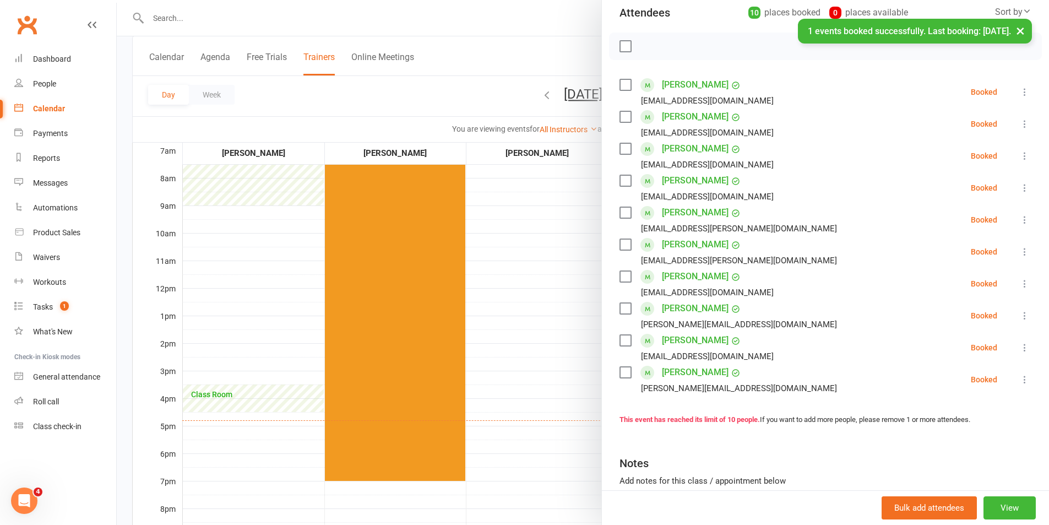
scroll to position [110, 0]
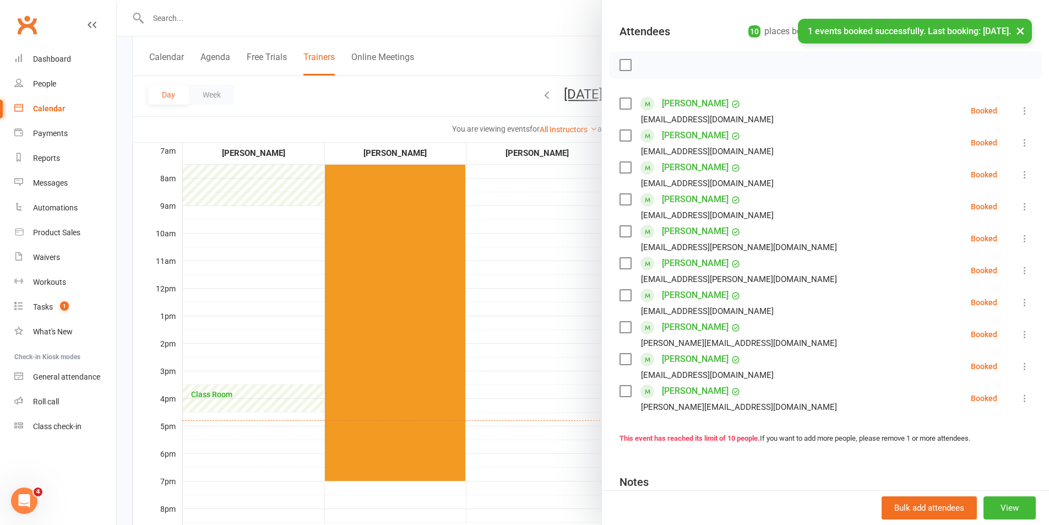
click at [621, 391] on label at bounding box center [624, 390] width 11 height 11
click at [627, 355] on label at bounding box center [624, 358] width 11 height 11
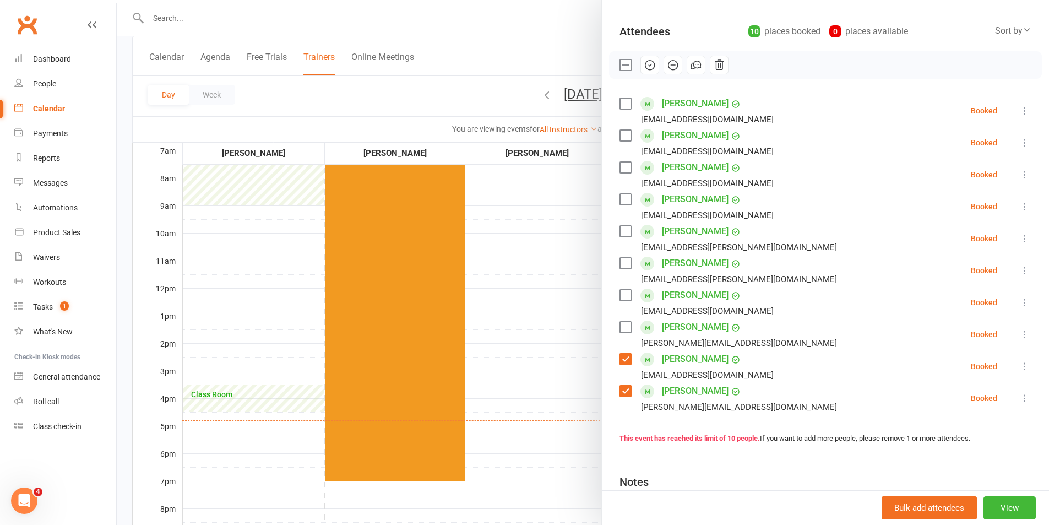
click at [622, 298] on label at bounding box center [624, 295] width 11 height 11
click at [620, 101] on label at bounding box center [624, 103] width 11 height 11
click at [622, 138] on label at bounding box center [624, 135] width 11 height 11
click at [622, 168] on label at bounding box center [624, 167] width 11 height 11
click at [622, 199] on label at bounding box center [624, 199] width 11 height 11
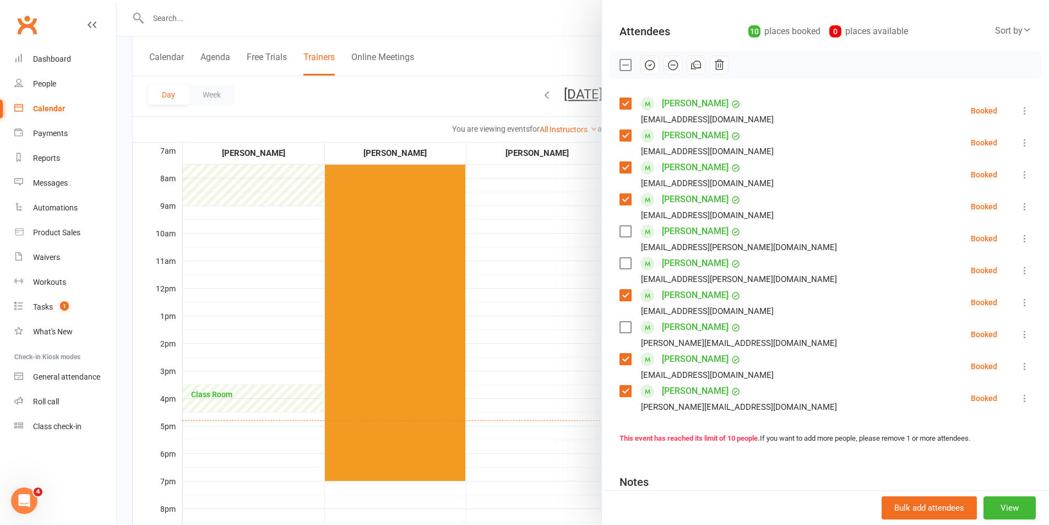
click at [621, 264] on label at bounding box center [624, 263] width 11 height 11
click at [621, 262] on label at bounding box center [624, 263] width 11 height 11
click at [644, 62] on icon "button" at bounding box center [650, 65] width 12 height 12
click at [619, 64] on label at bounding box center [624, 64] width 11 height 11
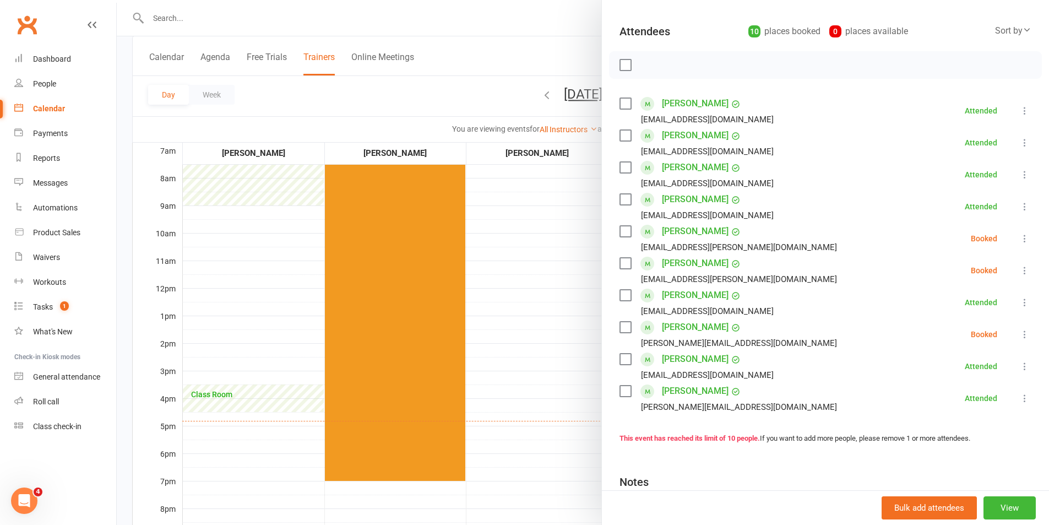
click at [622, 232] on label at bounding box center [624, 231] width 11 height 11
click at [620, 264] on label at bounding box center [624, 263] width 11 height 11
click at [623, 324] on label at bounding box center [624, 327] width 11 height 11
click at [670, 63] on icon "button" at bounding box center [673, 65] width 12 height 12
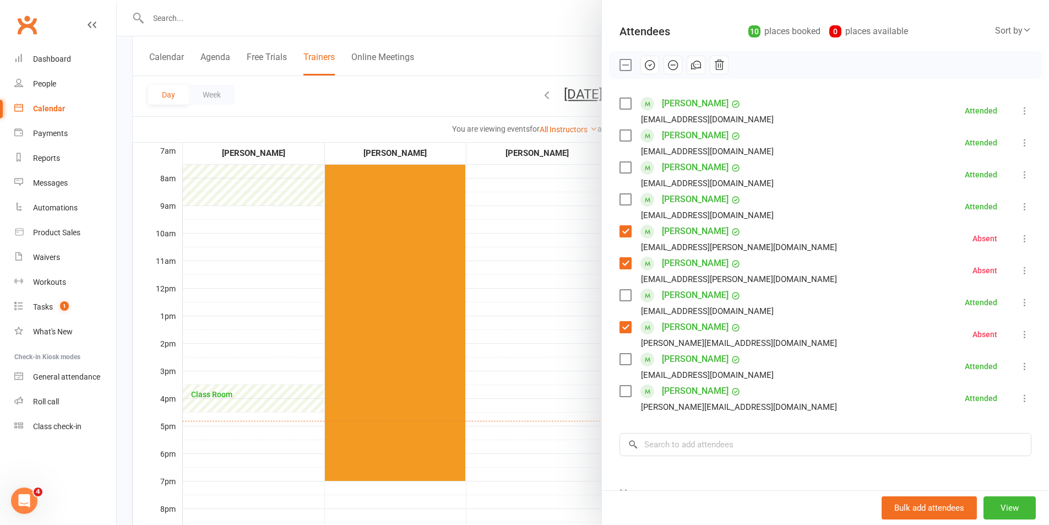
click at [564, 329] on div at bounding box center [583, 262] width 932 height 525
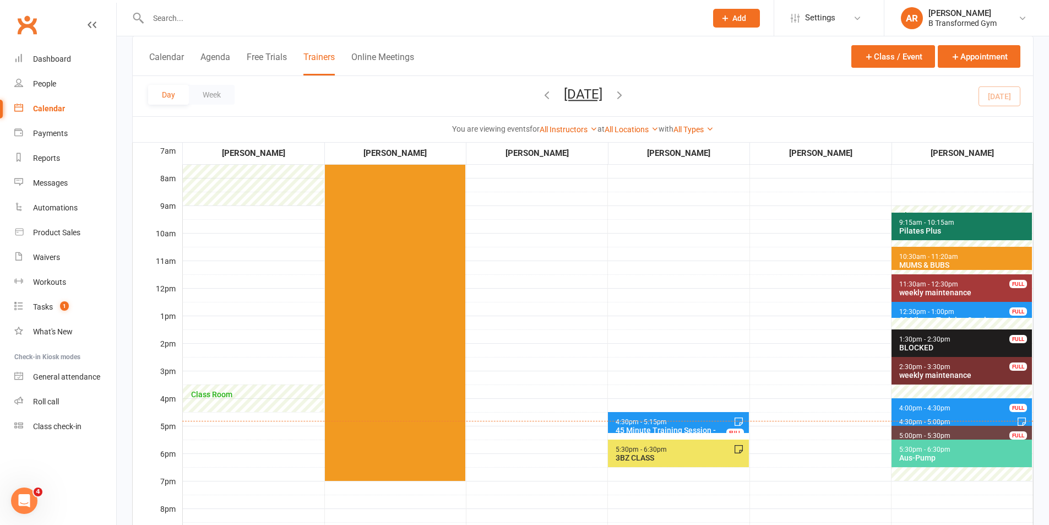
click at [978, 285] on span "11:30am - 12:30pm weekly maintenance FULL" at bounding box center [961, 288] width 140 height 28
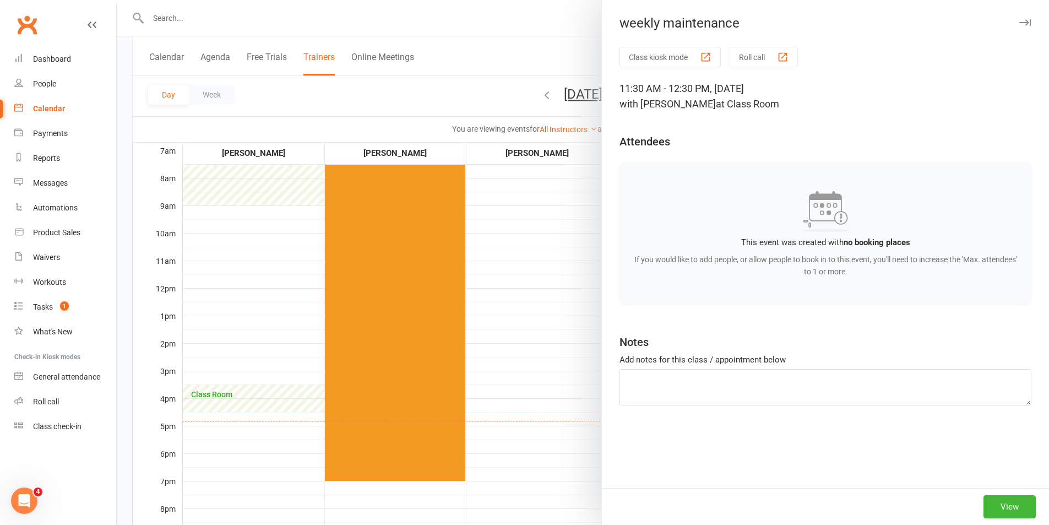
click at [539, 326] on div at bounding box center [583, 262] width 932 height 525
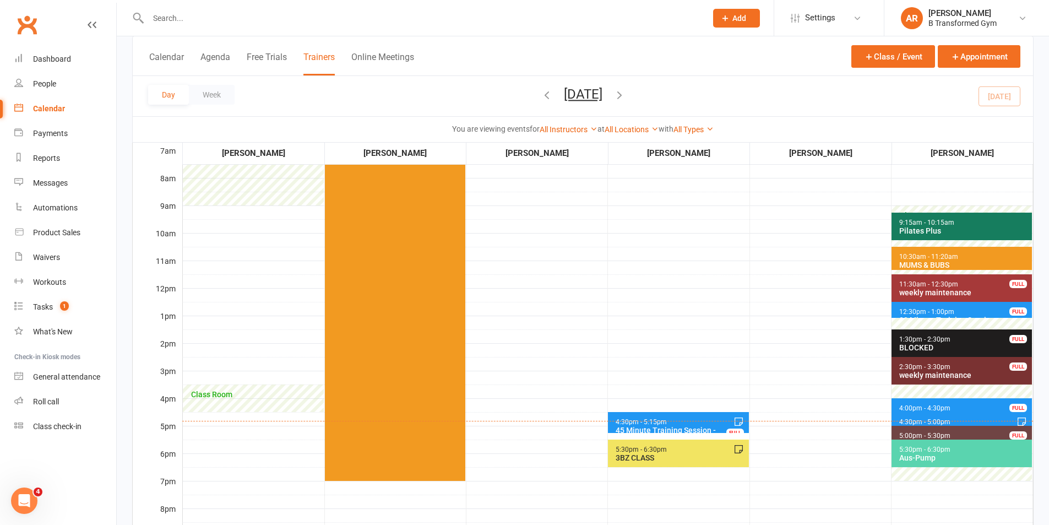
click at [916, 306] on span "12:30pm - 1:00pm 30 Minute Training Session - Brooke Fossey FULL" at bounding box center [961, 310] width 140 height 16
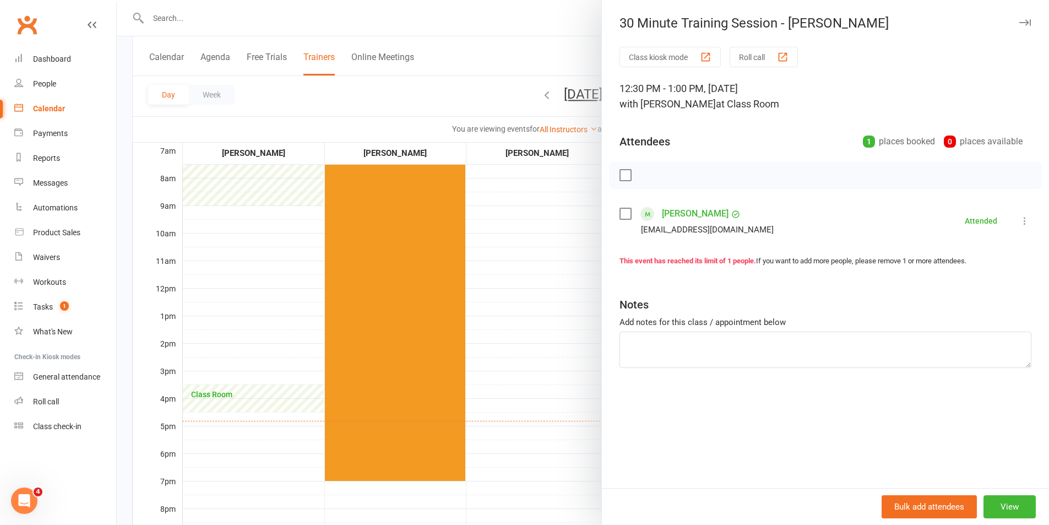
click at [569, 314] on div at bounding box center [583, 262] width 932 height 525
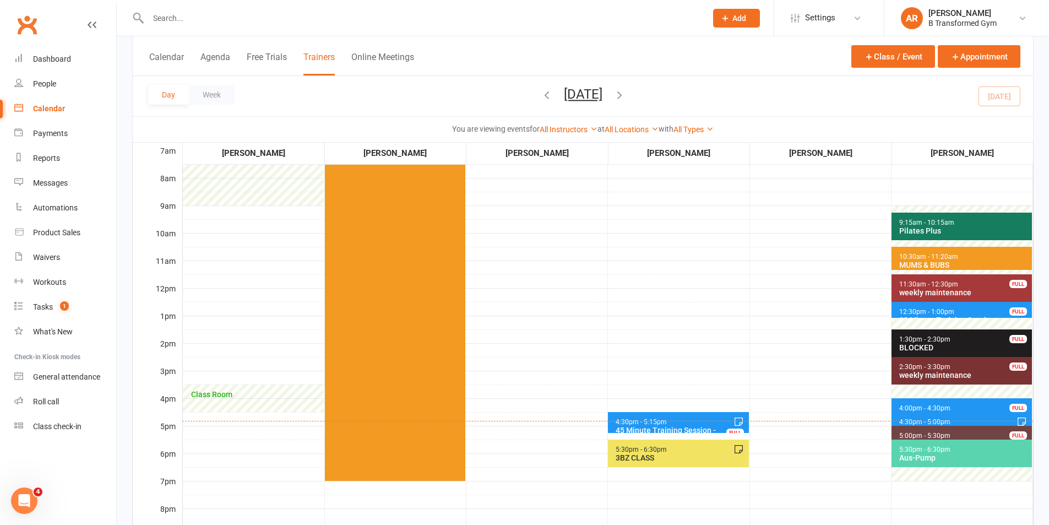
click at [922, 377] on div "weekly maintenance" at bounding box center [964, 375] width 131 height 9
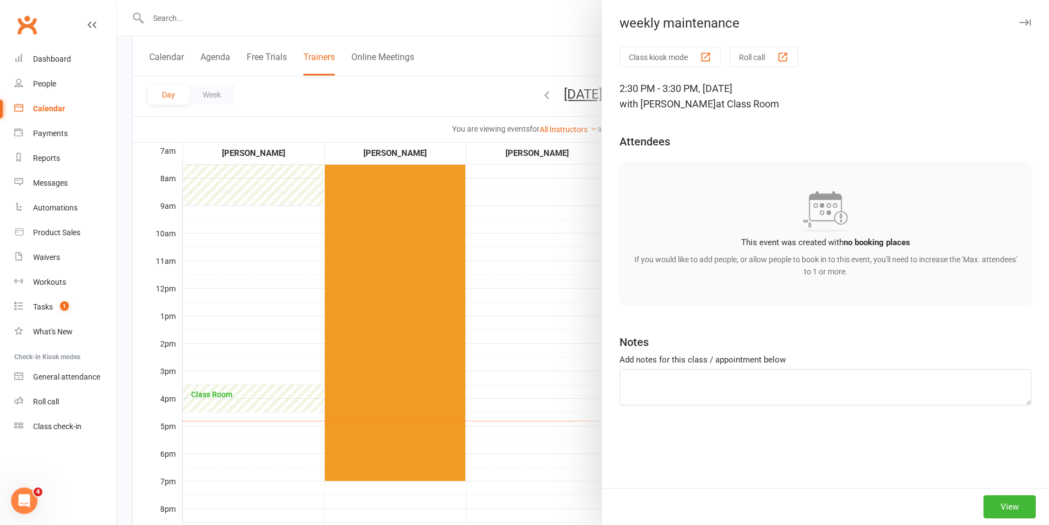
drag, startPoint x: 572, startPoint y: 335, endPoint x: 821, endPoint y: 317, distance: 250.1
click at [572, 335] on div at bounding box center [583, 262] width 932 height 525
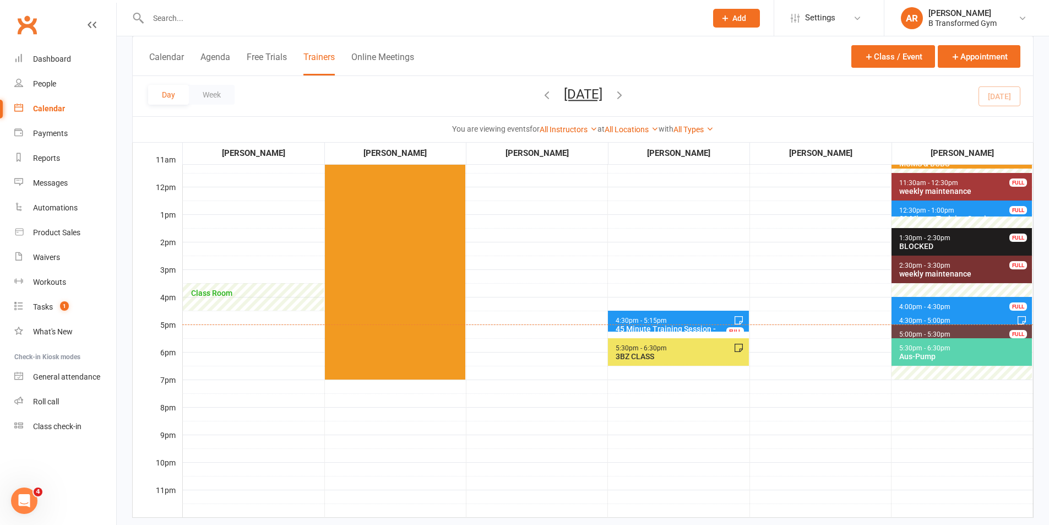
scroll to position [275, 0]
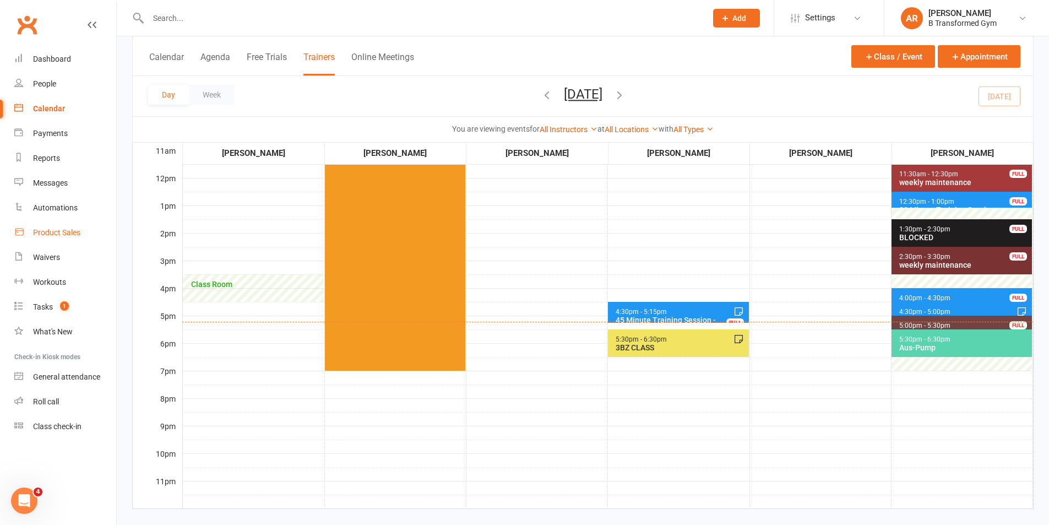
click at [22, 233] on icon at bounding box center [19, 232] width 10 height 10
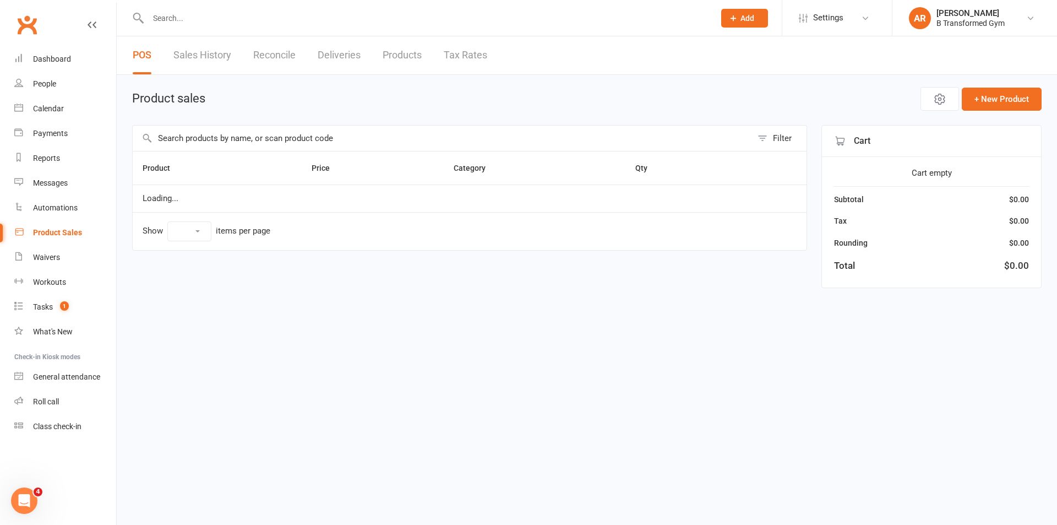
select select "25"
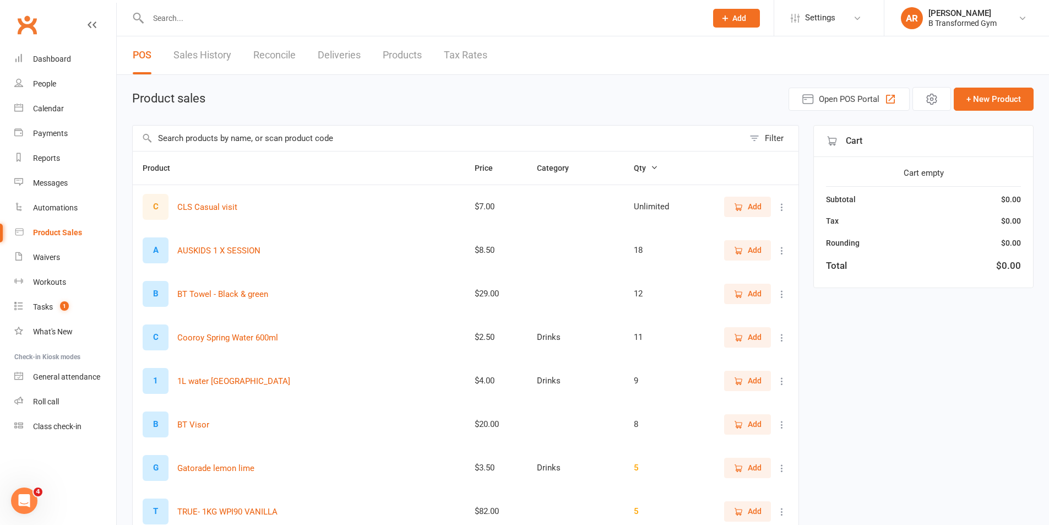
click at [197, 138] on input "text" at bounding box center [438, 138] width 611 height 25
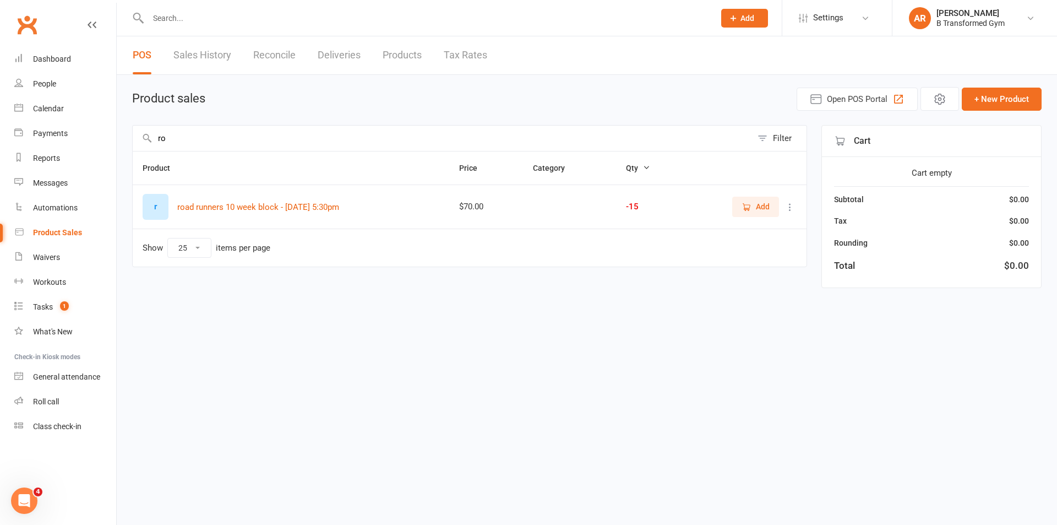
type input "r"
type input "s"
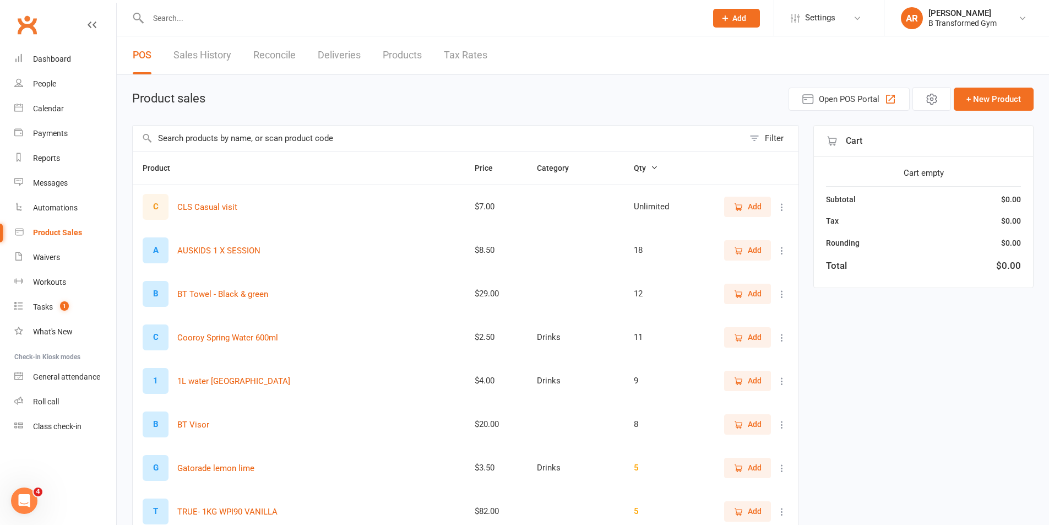
click at [231, 137] on input "text" at bounding box center [438, 138] width 611 height 25
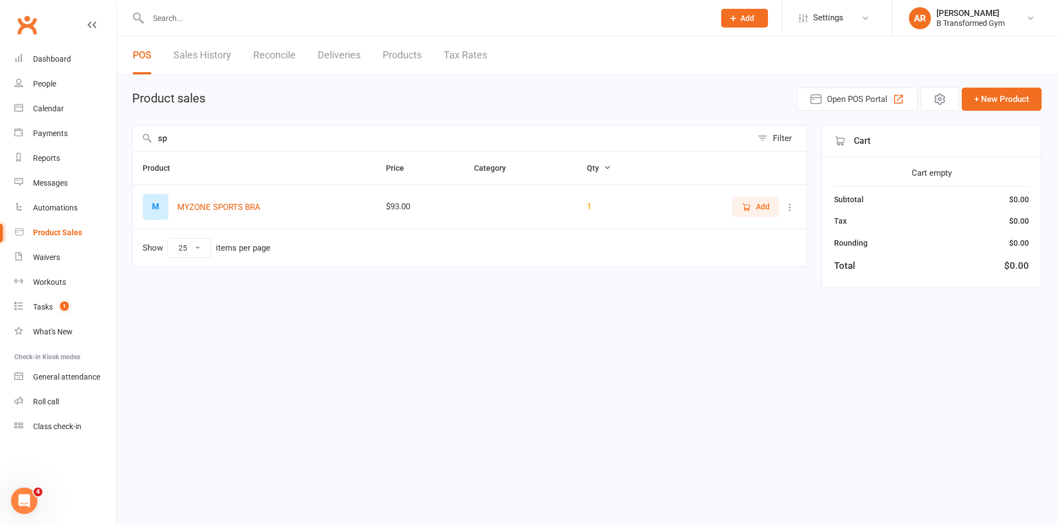
type input "s"
type input "road"
click at [790, 208] on icon at bounding box center [790, 207] width 11 height 11
click at [719, 231] on link "View / Edit" at bounding box center [741, 228] width 109 height 22
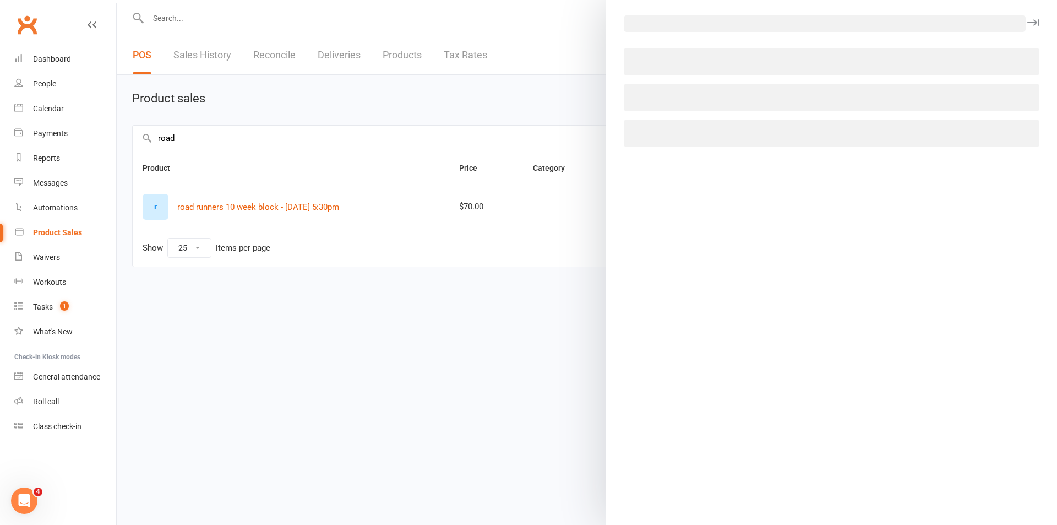
select select "1396"
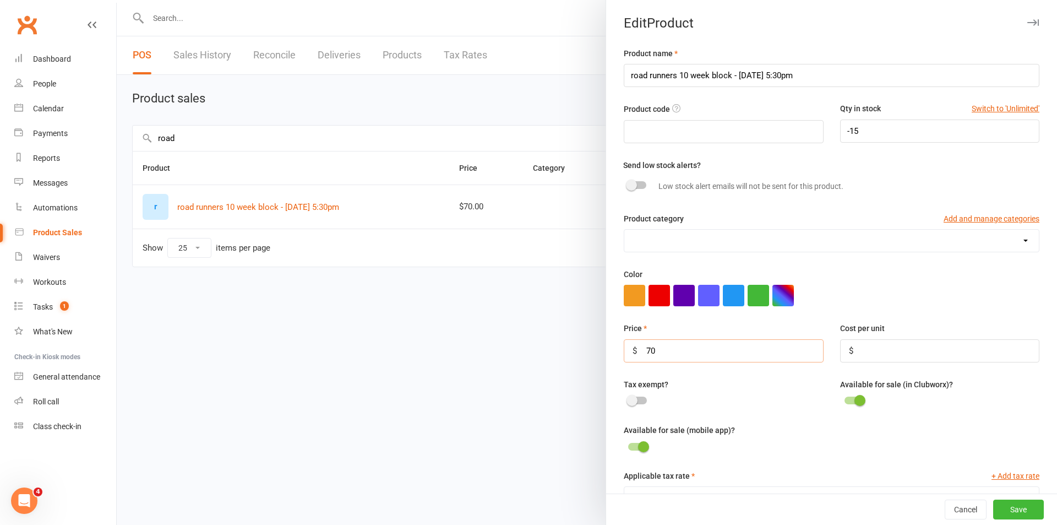
click at [721, 355] on input "70" at bounding box center [723, 350] width 199 height 23
type input "7"
type input "100"
click at [993, 509] on button "Save" at bounding box center [1018, 509] width 51 height 20
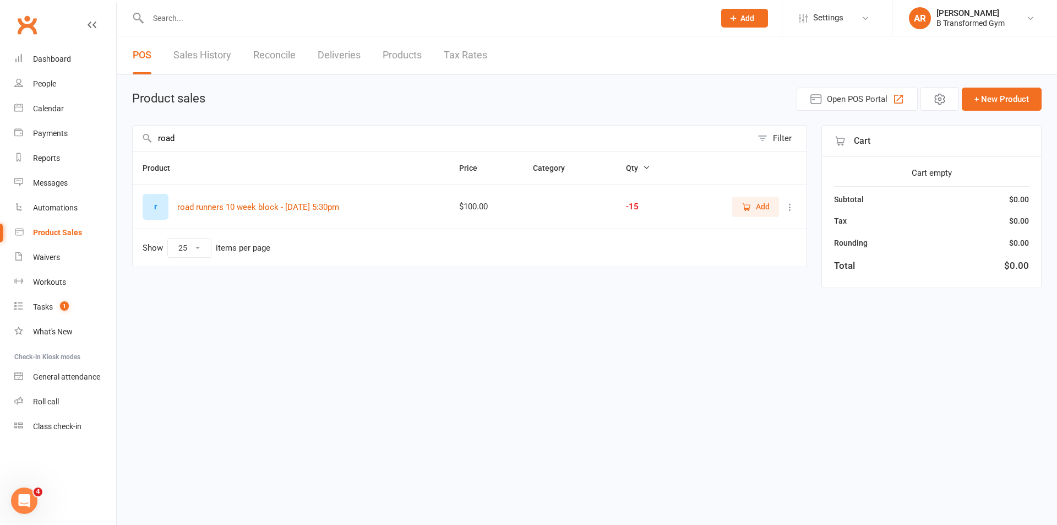
click at [753, 210] on span "Add" at bounding box center [756, 206] width 28 height 12
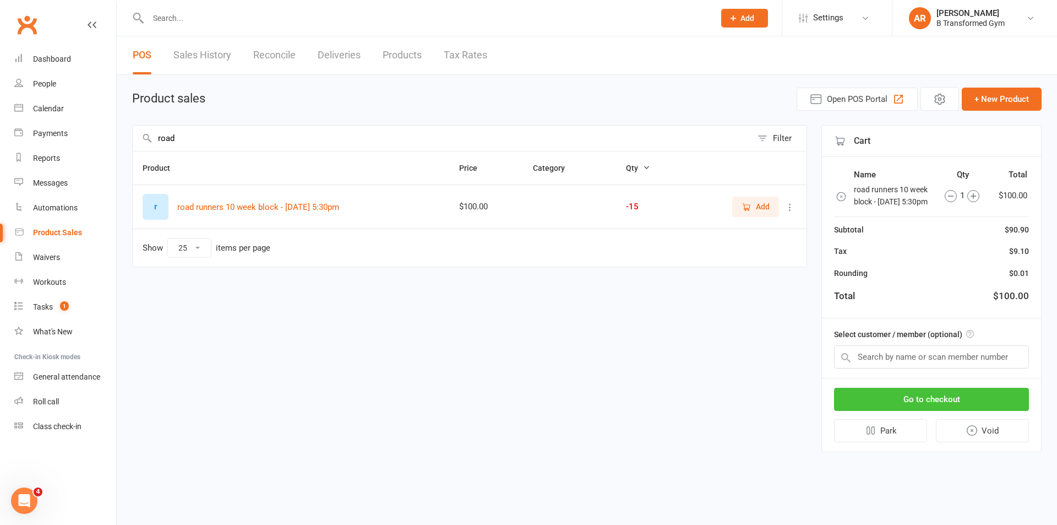
click at [920, 411] on button "Go to checkout" at bounding box center [931, 399] width 195 height 23
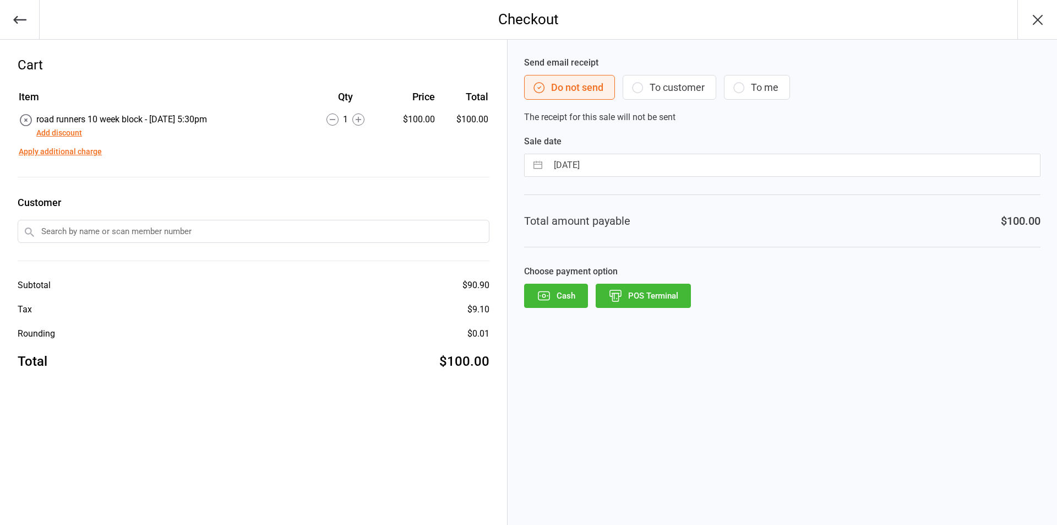
click at [644, 291] on button "POS Terminal" at bounding box center [643, 296] width 95 height 24
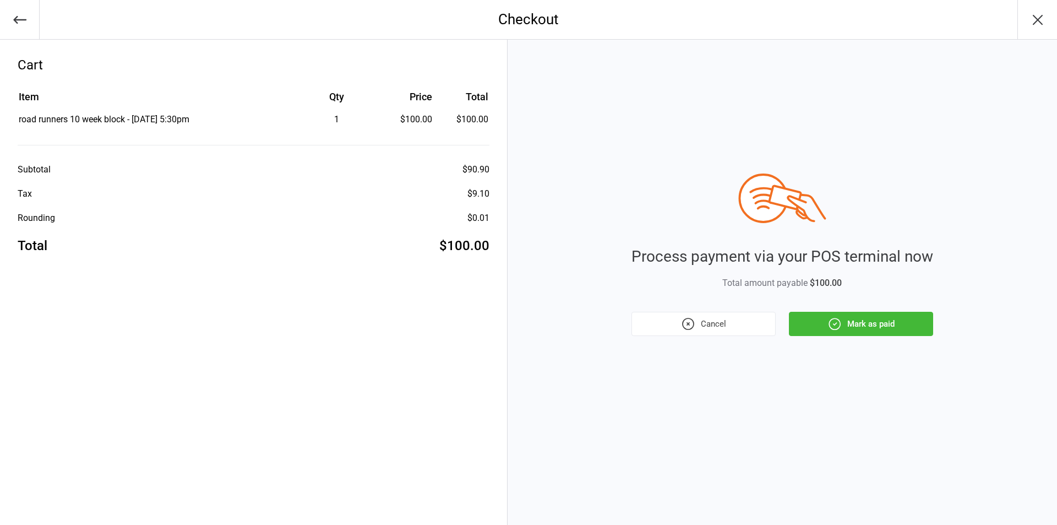
click at [878, 326] on button "Mark as paid" at bounding box center [861, 324] width 144 height 24
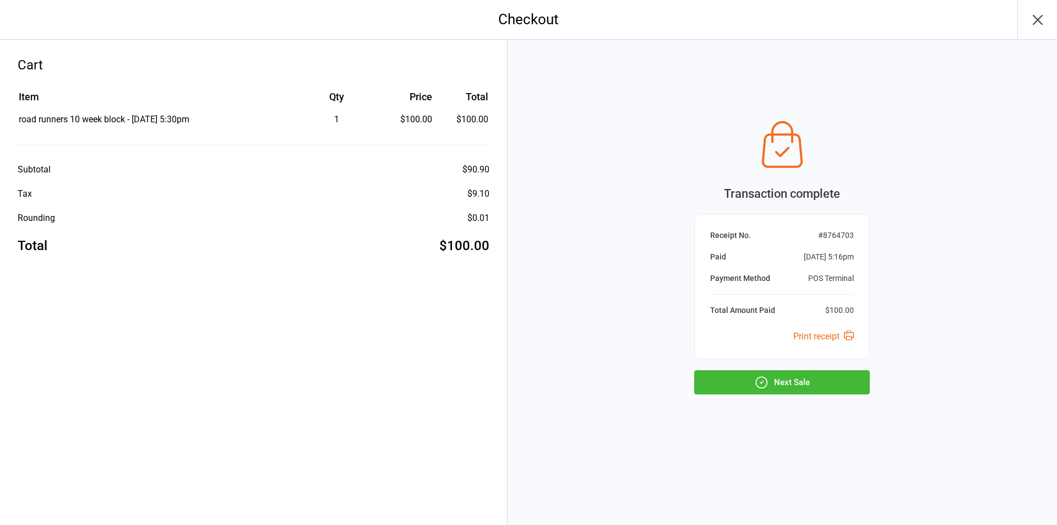
click at [796, 382] on button "Next Sale" at bounding box center [782, 382] width 176 height 24
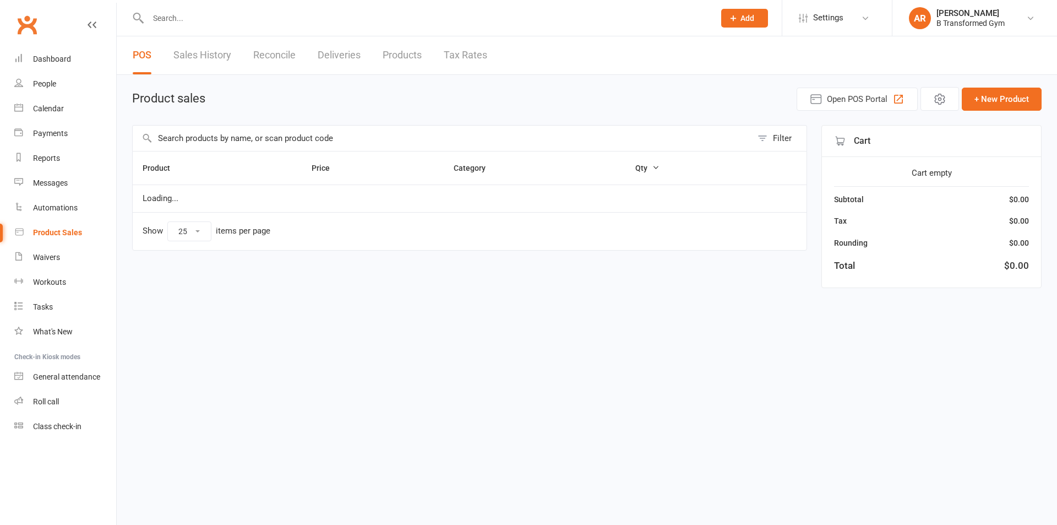
select select "25"
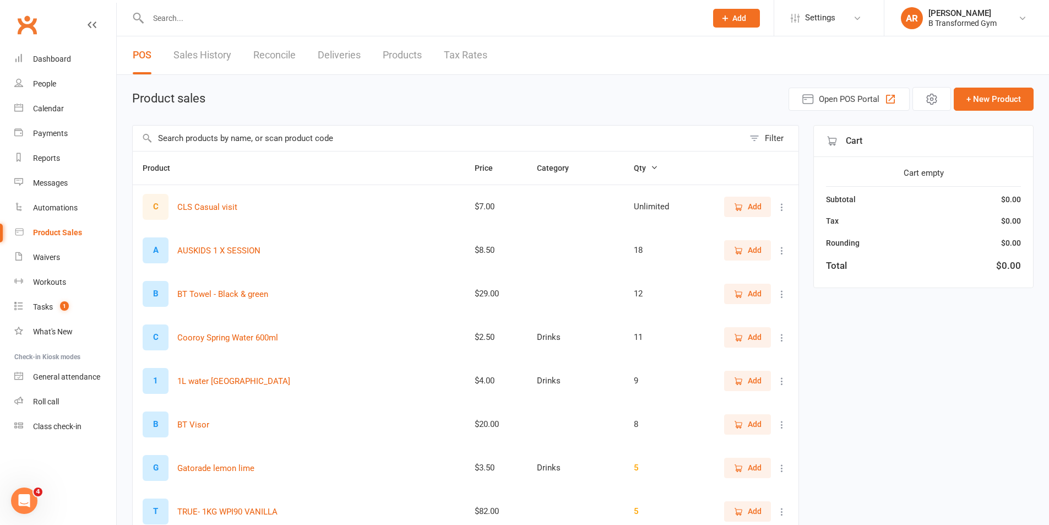
click at [214, 141] on input "text" at bounding box center [438, 138] width 611 height 25
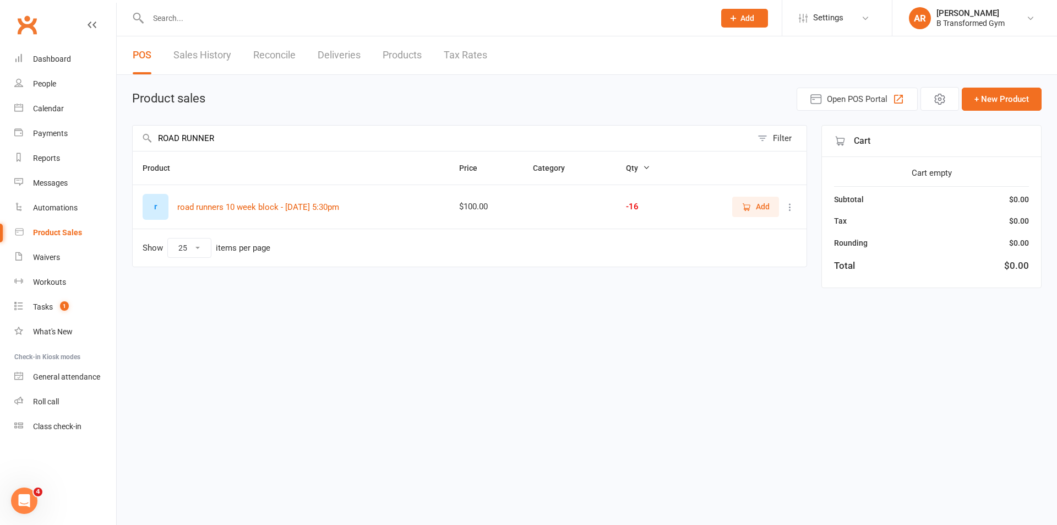
type input "ROAD RUNNER"
click at [759, 194] on td "Add" at bounding box center [744, 206] width 126 height 44
click at [757, 203] on span "Add" at bounding box center [763, 206] width 14 height 12
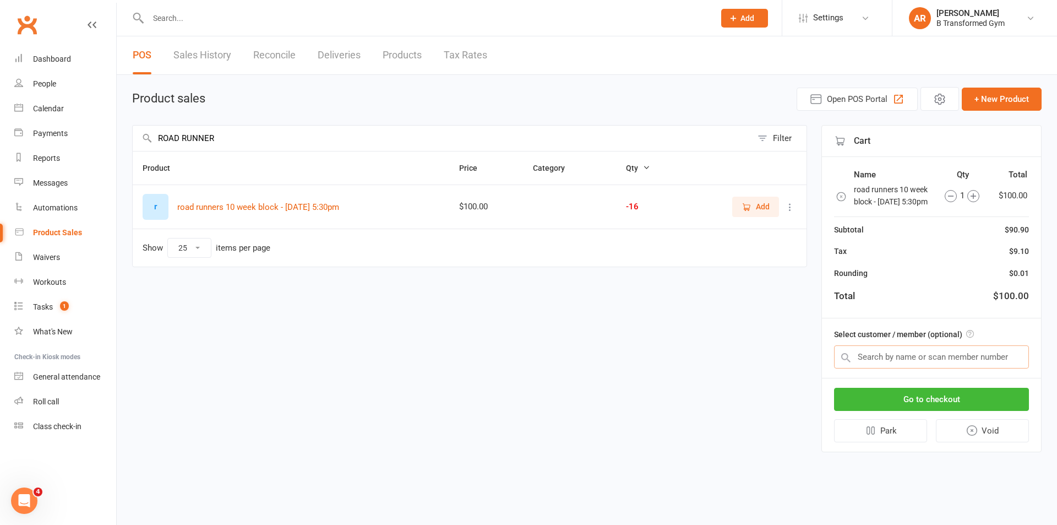
click at [927, 368] on input "text" at bounding box center [931, 356] width 195 height 23
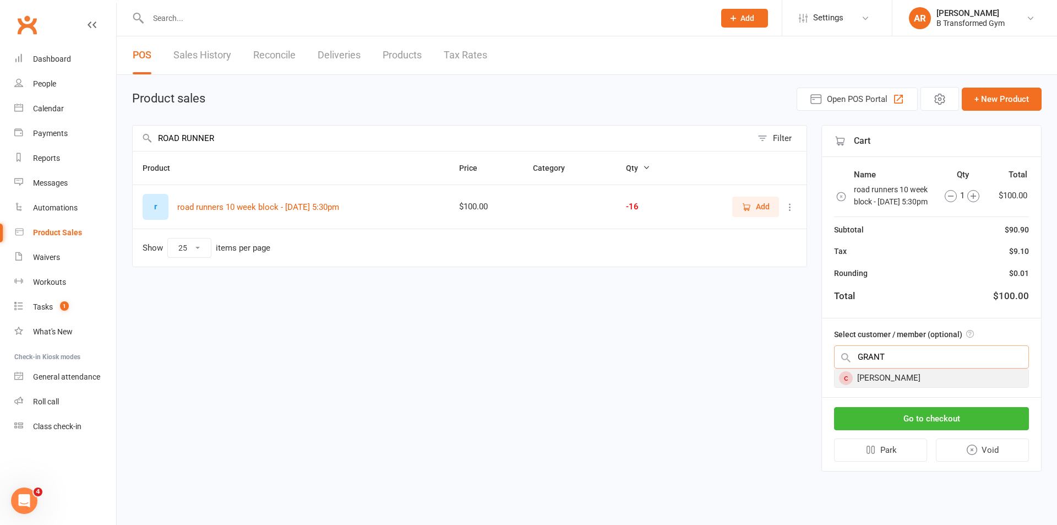
type input "GRANT"
click at [926, 387] on div "Grant Stevenson" at bounding box center [932, 378] width 194 height 18
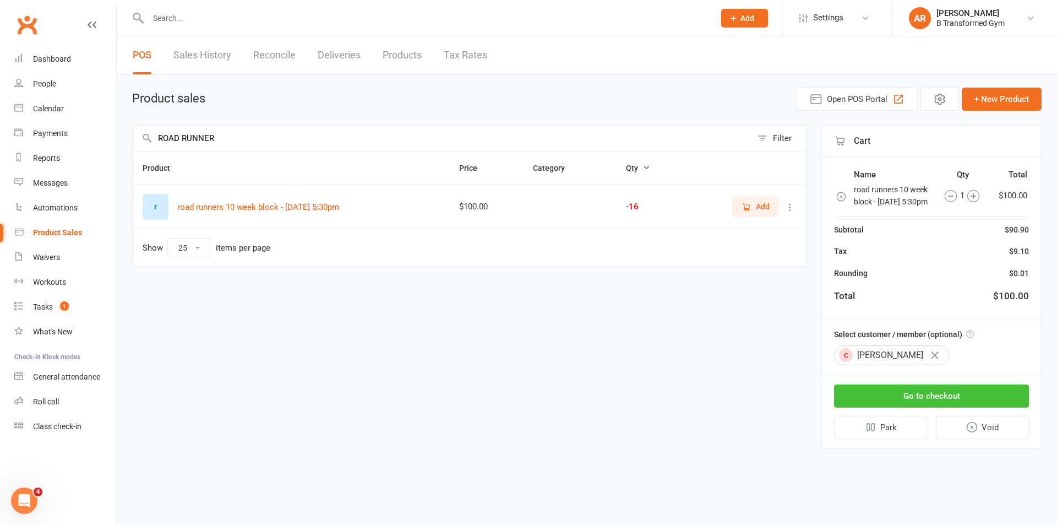
click at [929, 406] on button "Go to checkout" at bounding box center [931, 395] width 195 height 23
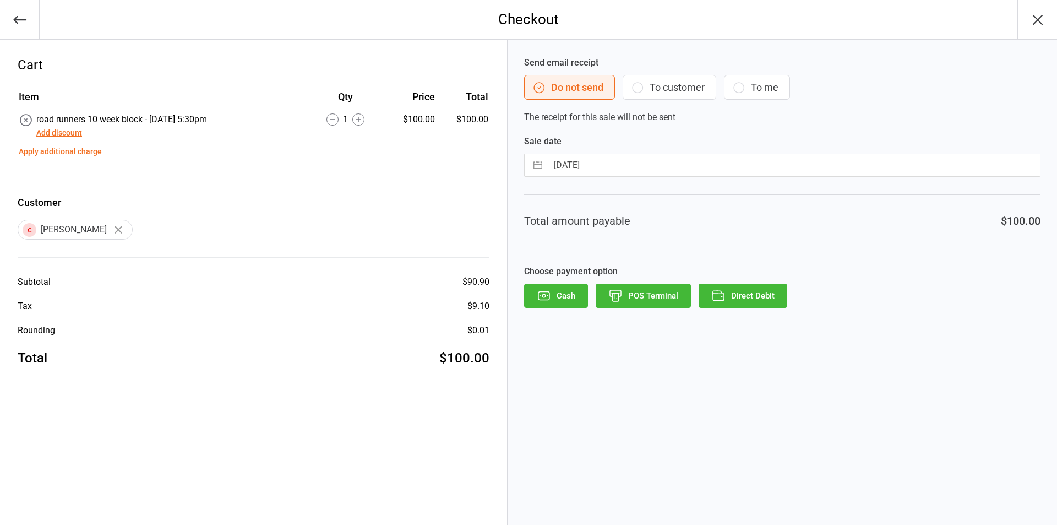
drag, startPoint x: 668, startPoint y: 302, endPoint x: 514, endPoint y: 247, distance: 163.0
click at [668, 301] on button "POS Terminal" at bounding box center [643, 296] width 95 height 24
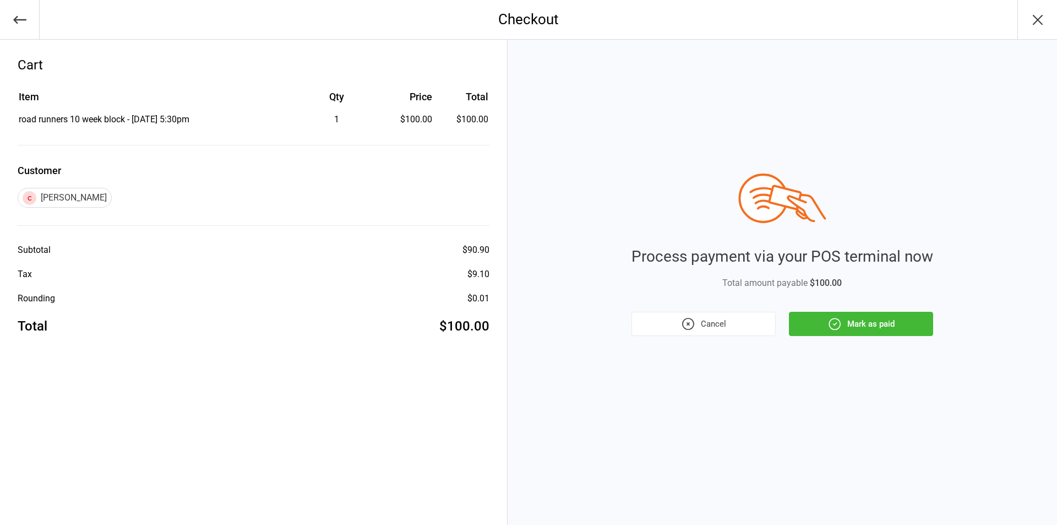
click at [852, 325] on button "Mark as paid" at bounding box center [861, 324] width 144 height 24
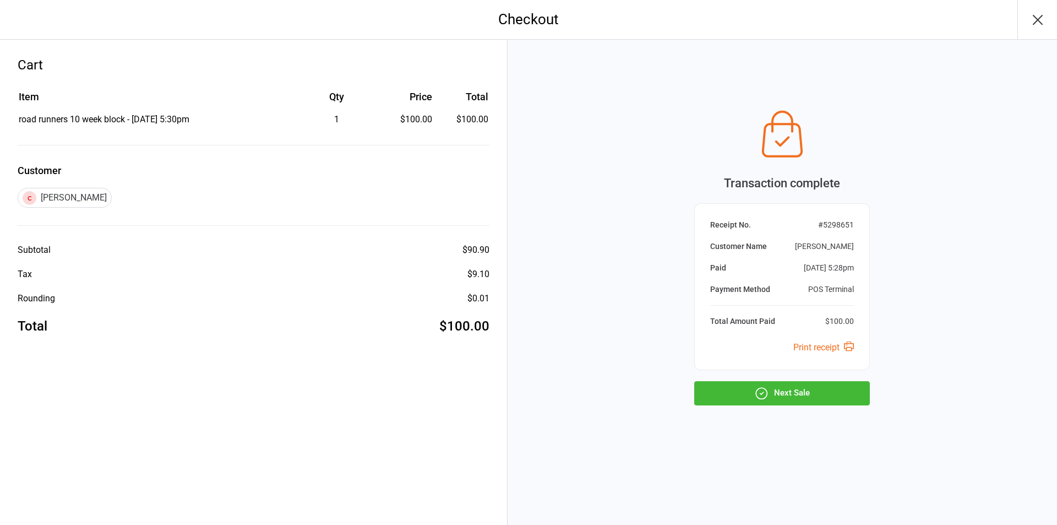
click at [792, 389] on button "Next Sale" at bounding box center [782, 393] width 176 height 24
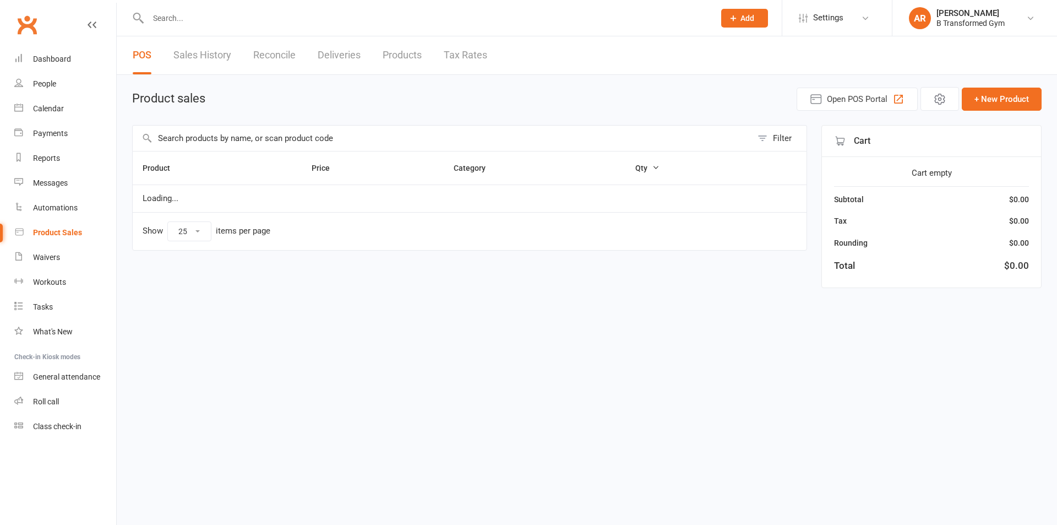
select select "25"
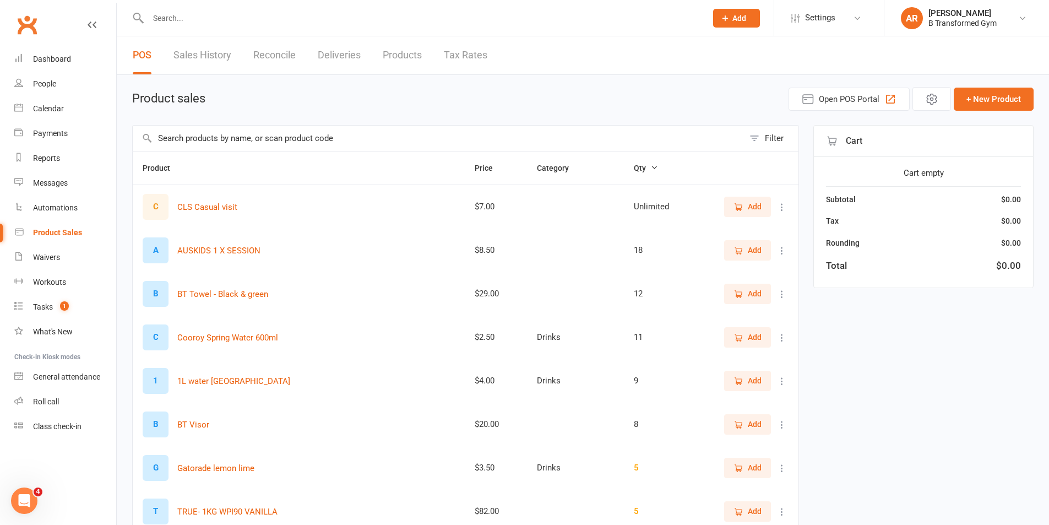
click at [395, 138] on input "text" at bounding box center [438, 138] width 611 height 25
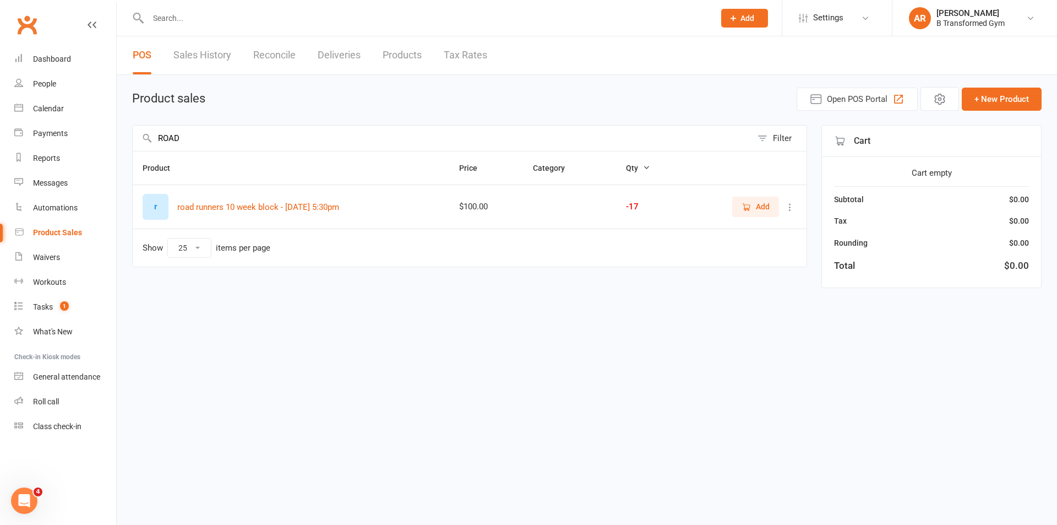
type input "ROAD"
click at [735, 210] on button "Add" at bounding box center [755, 207] width 47 height 20
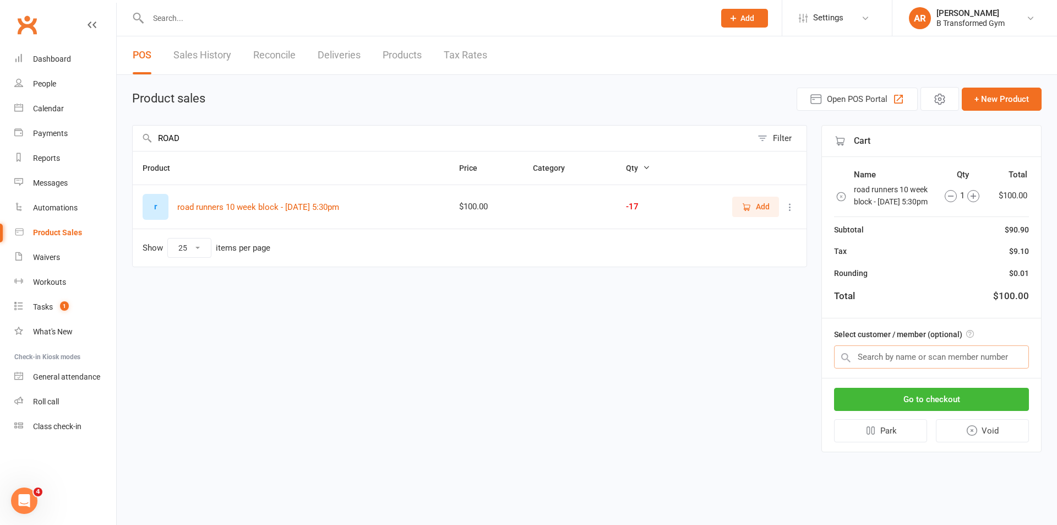
click at [925, 368] on input "text" at bounding box center [931, 356] width 195 height 23
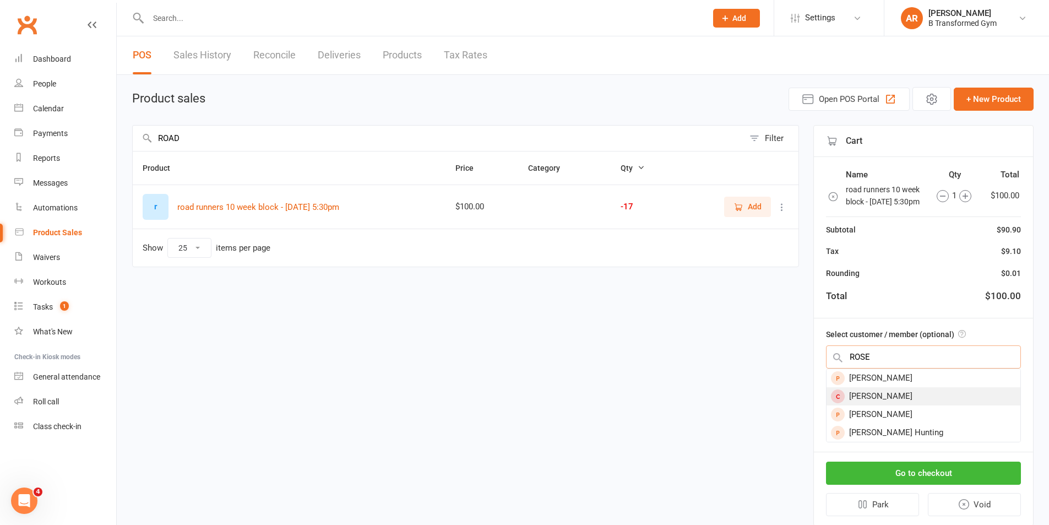
type input "ROSE"
click at [918, 399] on div "[PERSON_NAME]" at bounding box center [923, 396] width 194 height 18
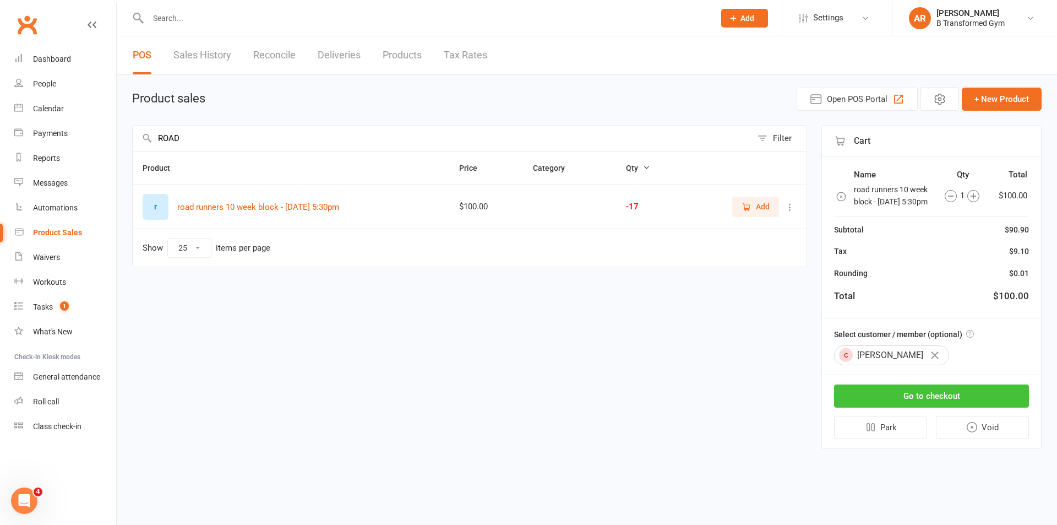
click at [934, 407] on button "Go to checkout" at bounding box center [931, 395] width 195 height 23
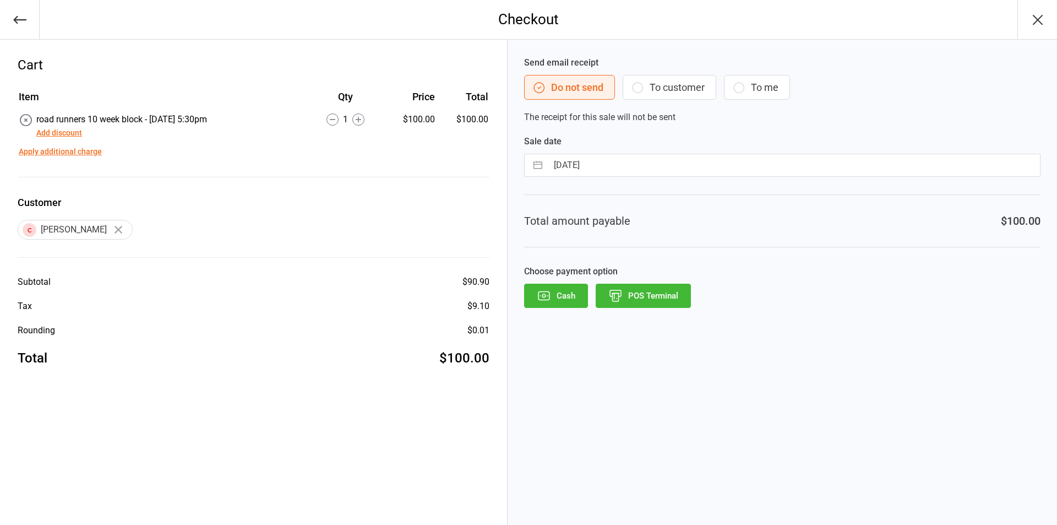
click at [676, 296] on button "POS Terminal" at bounding box center [643, 296] width 95 height 24
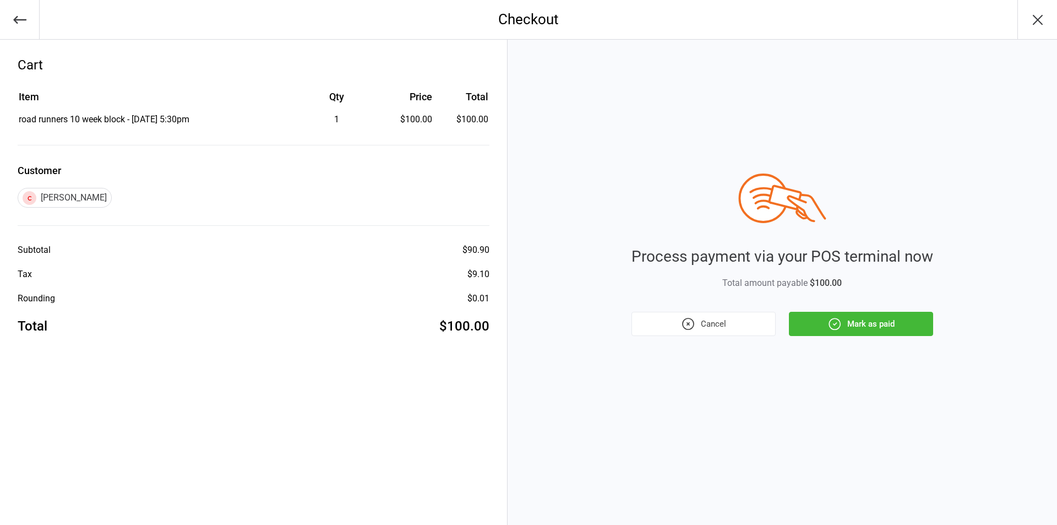
click at [847, 325] on button "Mark as paid" at bounding box center [861, 324] width 144 height 24
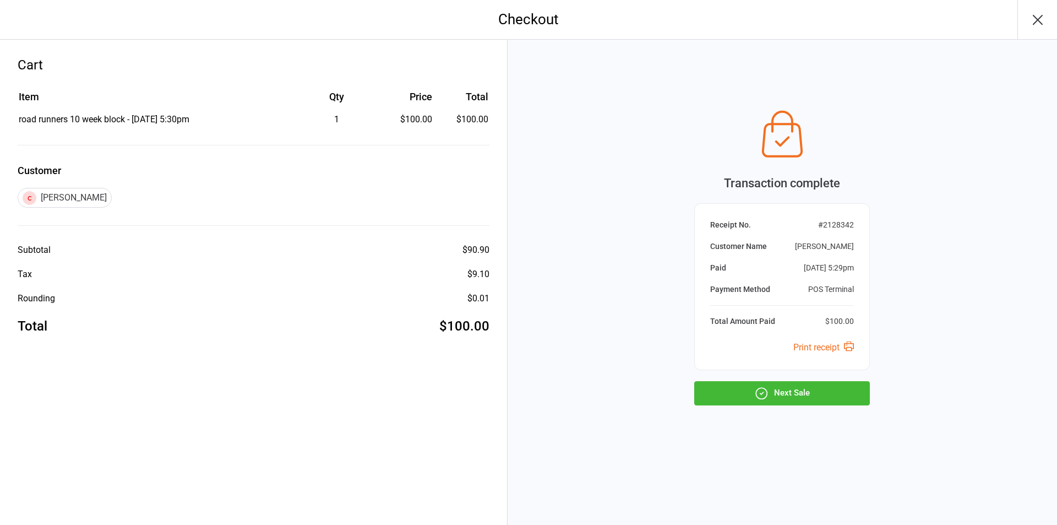
click at [798, 397] on button "Next Sale" at bounding box center [782, 393] width 176 height 24
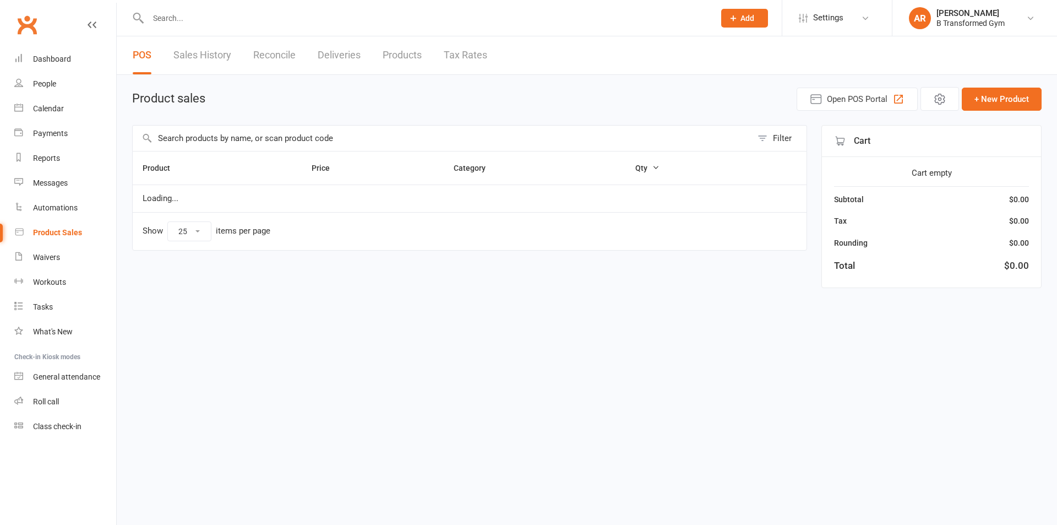
select select "25"
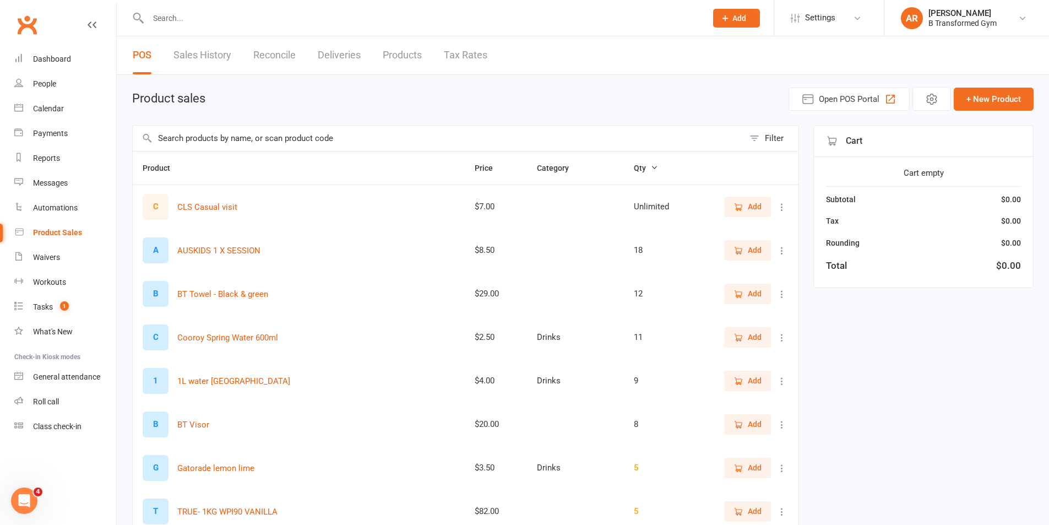
click at [210, 138] on input "text" at bounding box center [438, 138] width 611 height 25
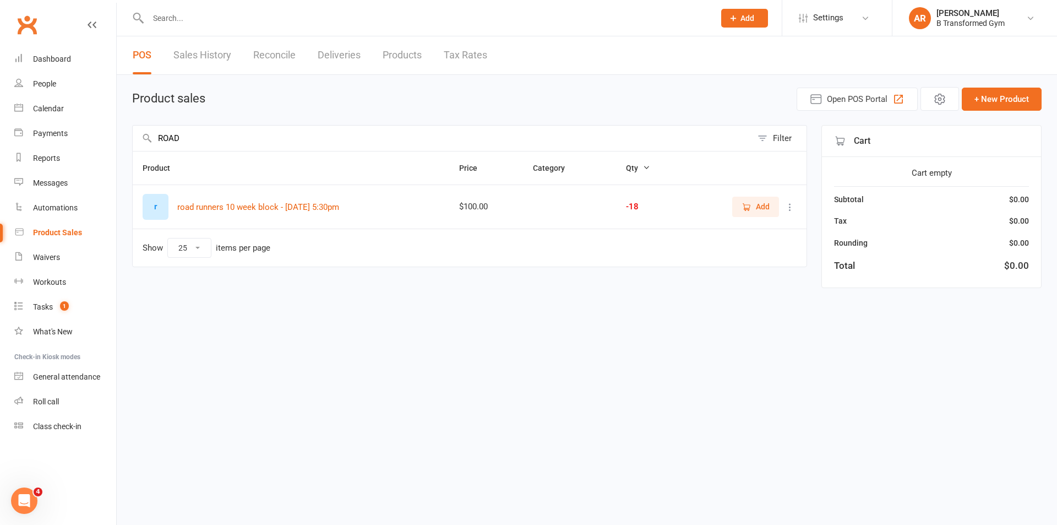
type input "ROAD"
click at [748, 213] on span "Add" at bounding box center [756, 206] width 28 height 12
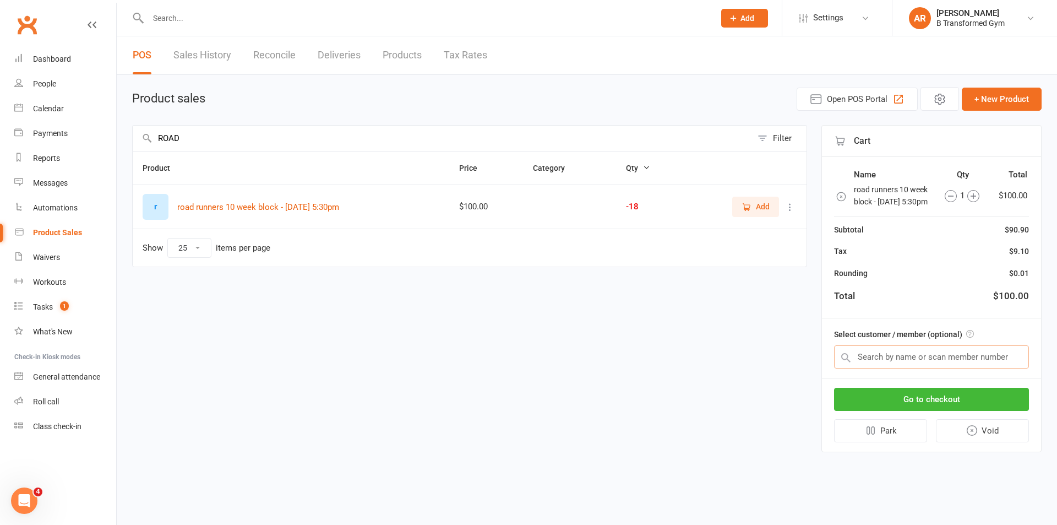
click at [917, 368] on input "text" at bounding box center [931, 356] width 195 height 23
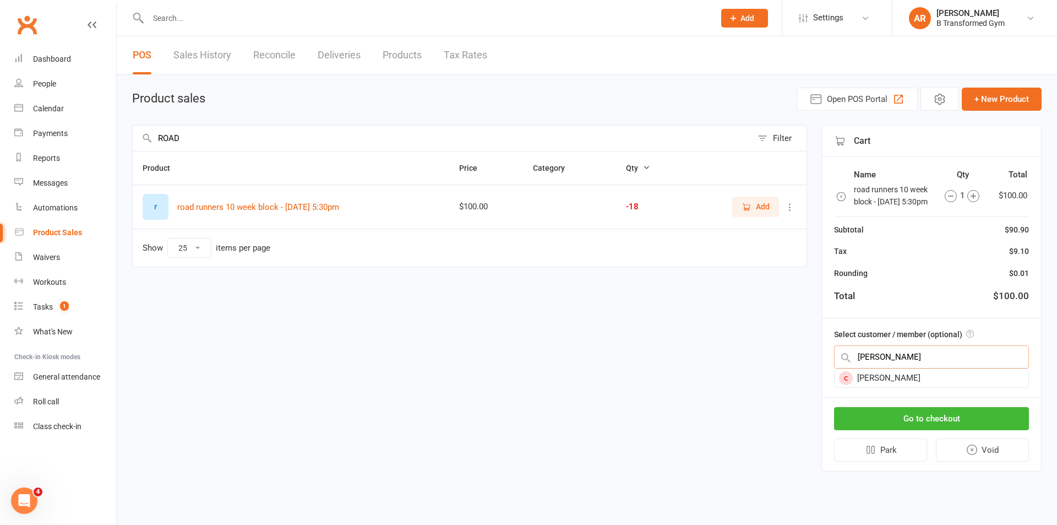
type input "TED"
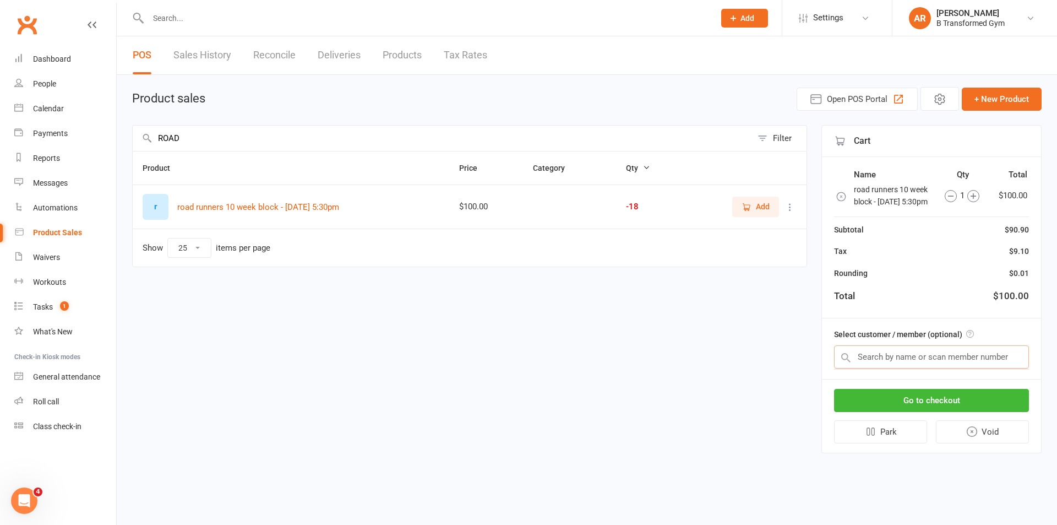
click at [956, 368] on input "text" at bounding box center [931, 356] width 195 height 23
click at [915, 368] on input "text" at bounding box center [931, 356] width 195 height 23
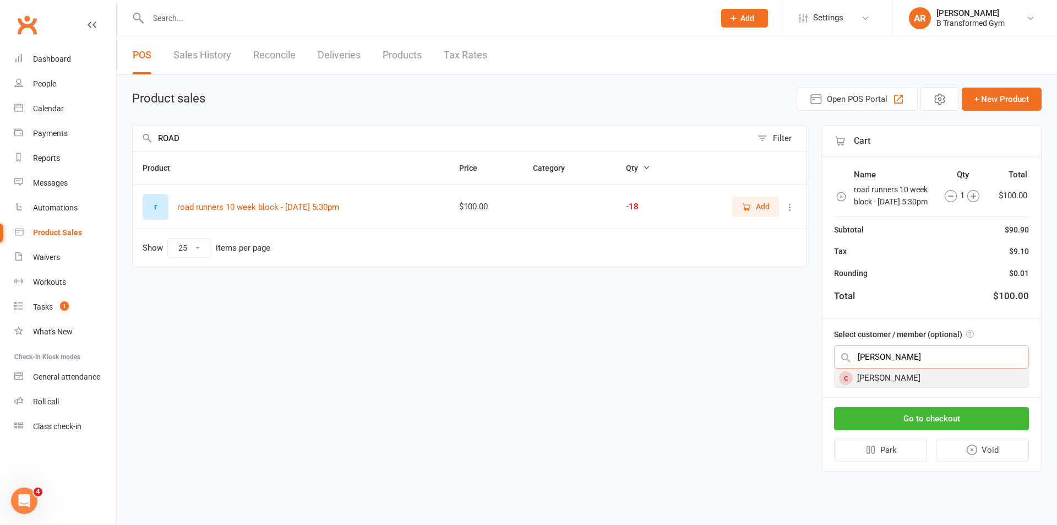
type input "TED"
click at [887, 387] on div "Ted Millett" at bounding box center [932, 378] width 194 height 18
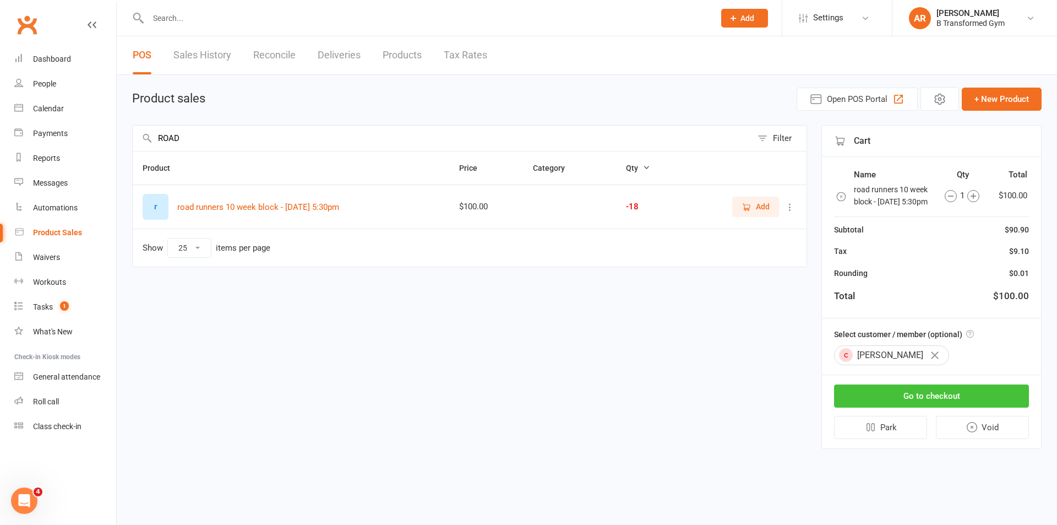
click at [956, 405] on button "Go to checkout" at bounding box center [931, 395] width 195 height 23
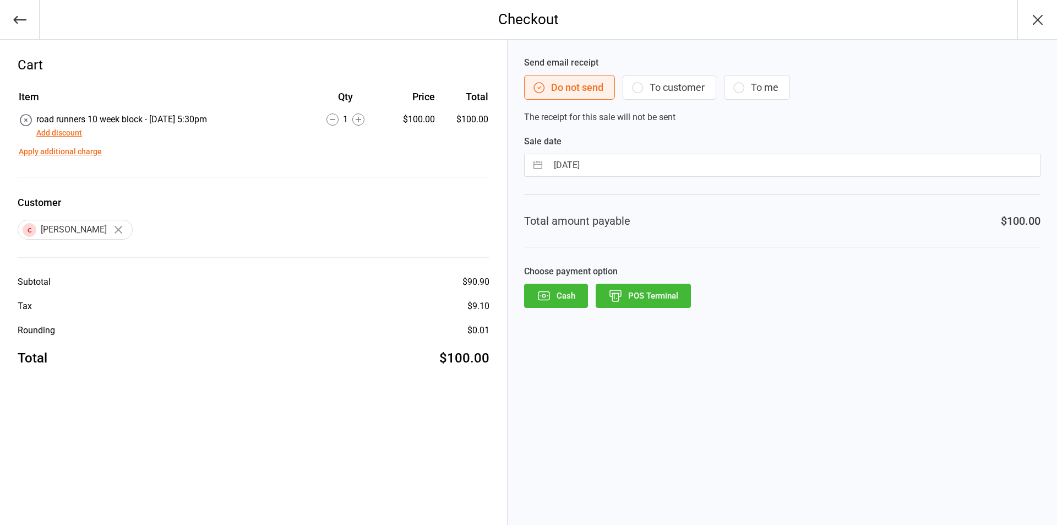
click at [665, 297] on button "POS Terminal" at bounding box center [643, 296] width 95 height 24
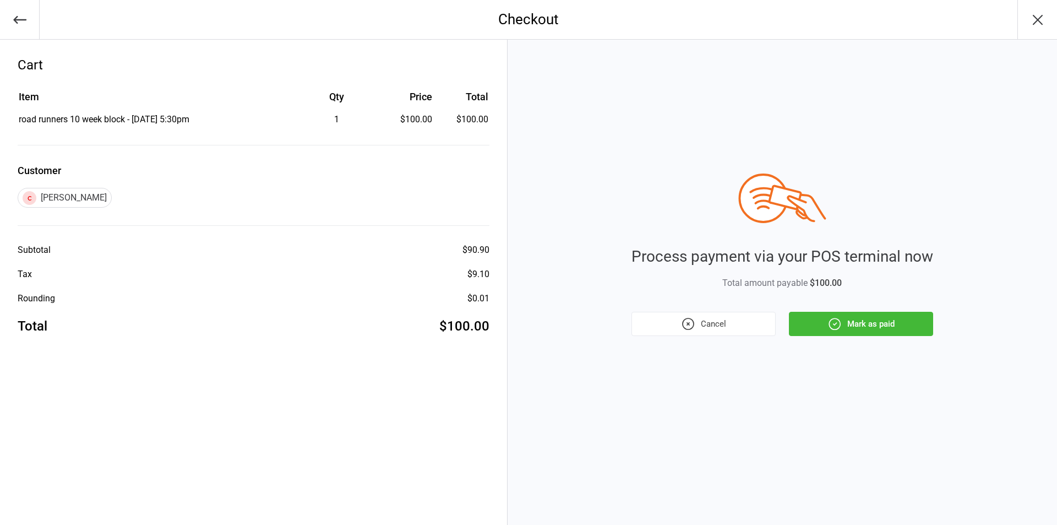
click at [873, 331] on button "Mark as paid" at bounding box center [861, 324] width 144 height 24
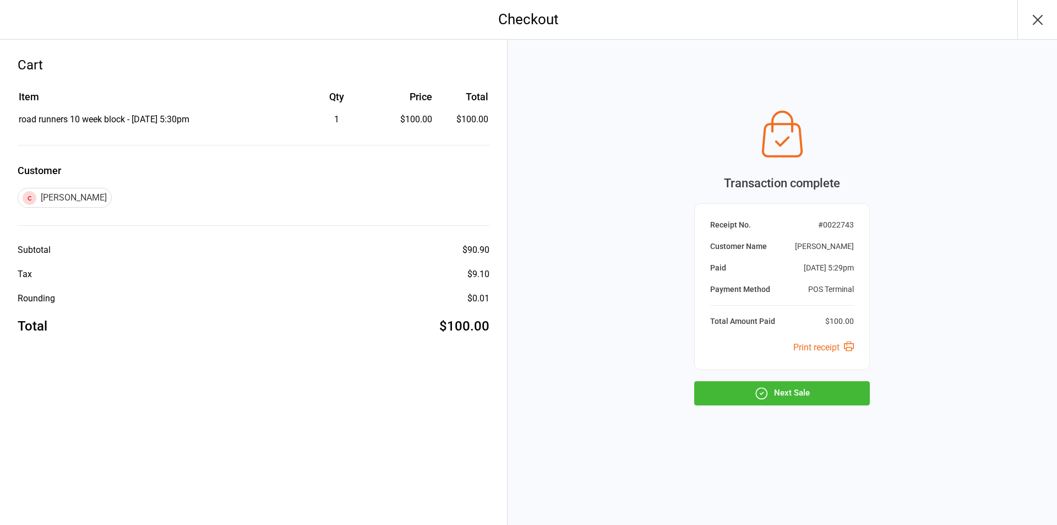
click at [810, 397] on button "Next Sale" at bounding box center [782, 393] width 176 height 24
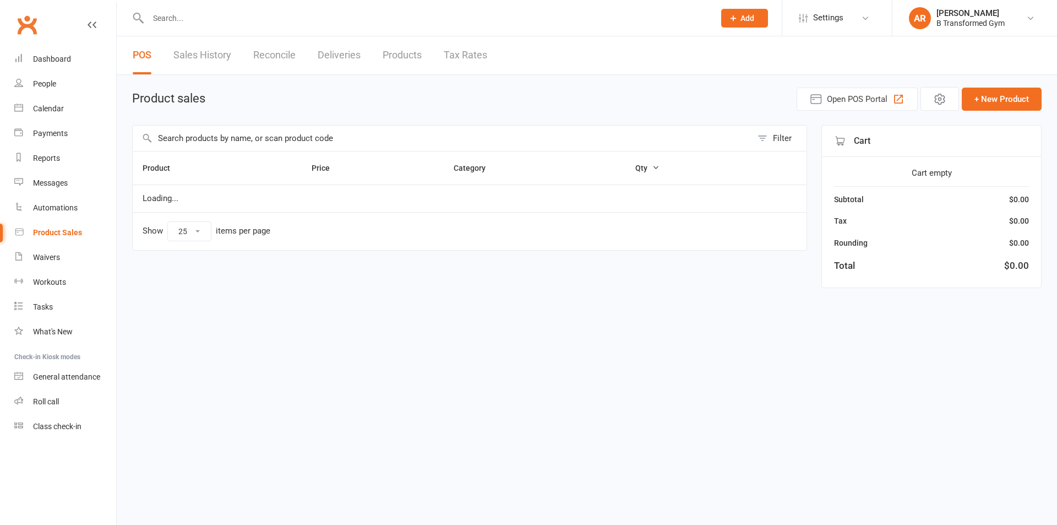
select select "25"
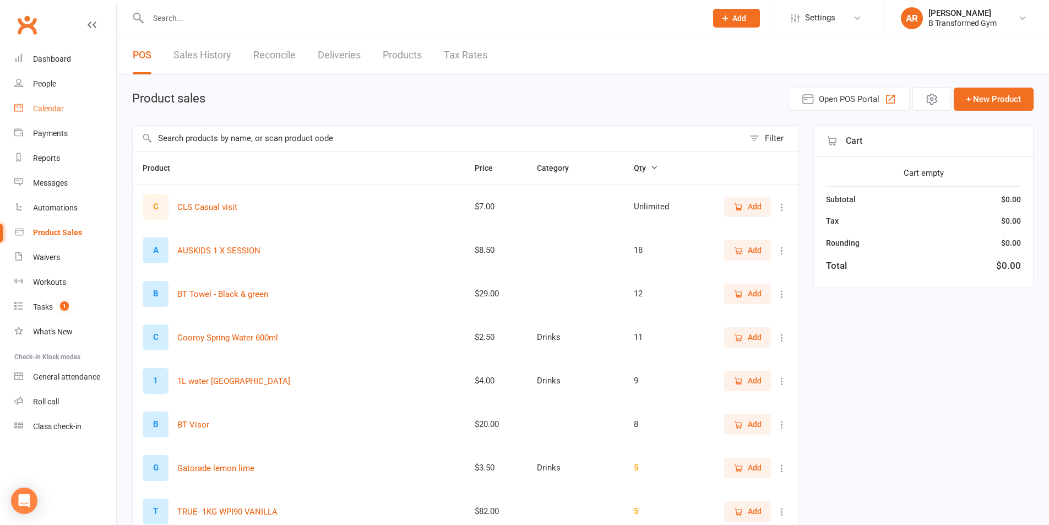
click at [39, 108] on div "Calendar" at bounding box center [48, 108] width 31 height 9
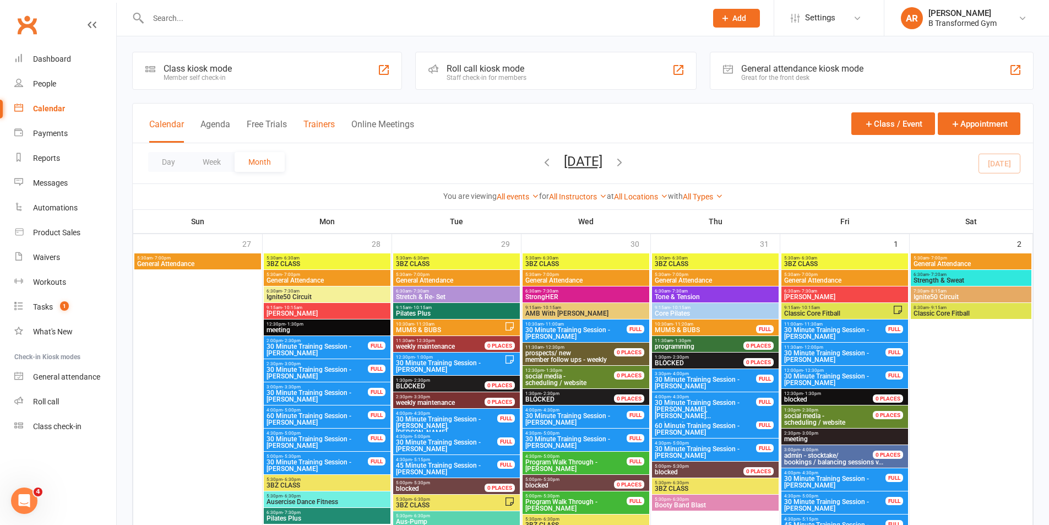
click at [331, 126] on button "Trainers" at bounding box center [318, 131] width 31 height 24
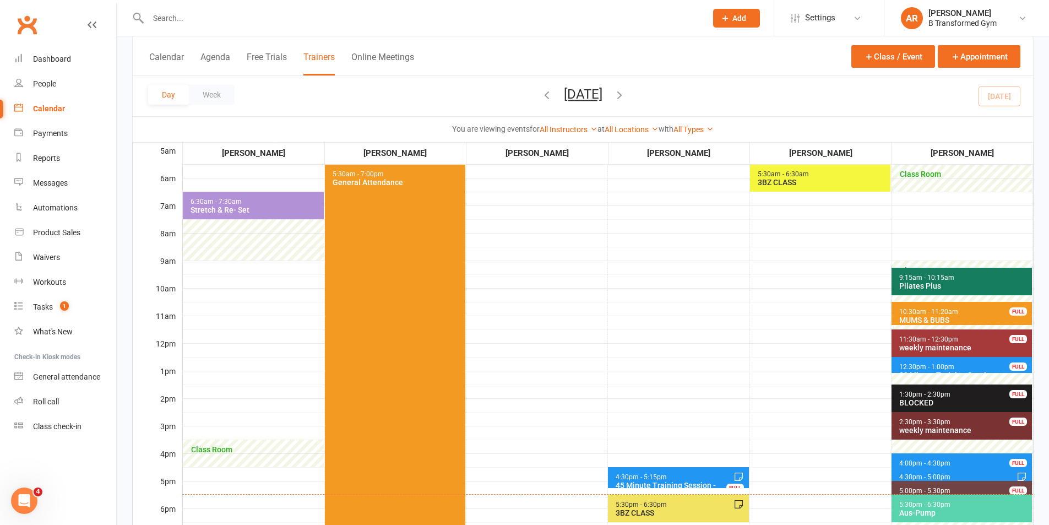
scroll to position [220, 0]
